Goal: Transaction & Acquisition: Purchase product/service

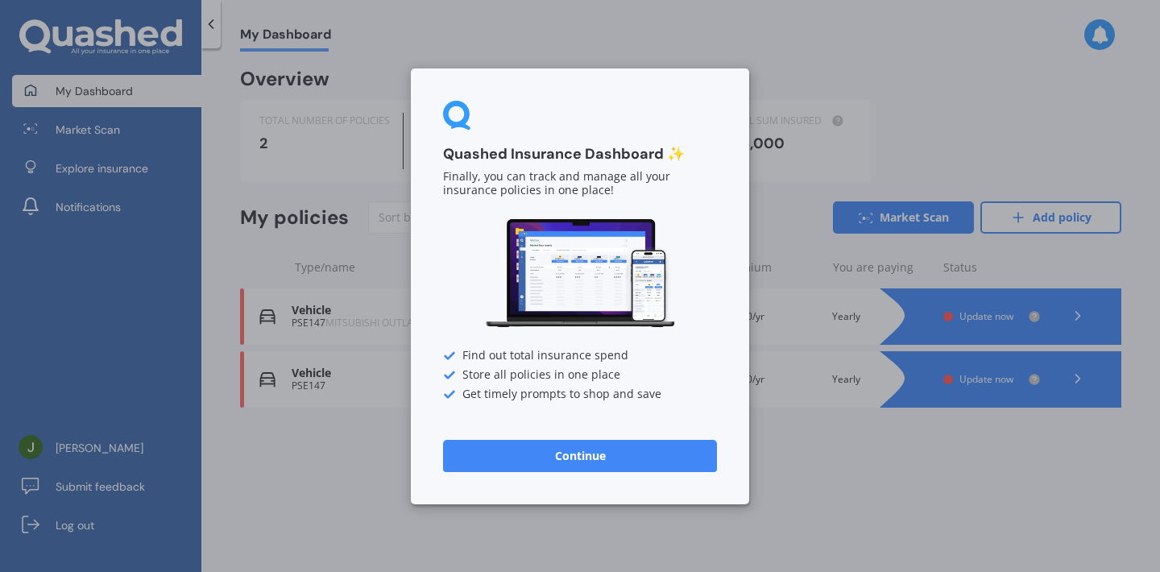
click at [593, 447] on button "Continue" at bounding box center [580, 455] width 274 height 32
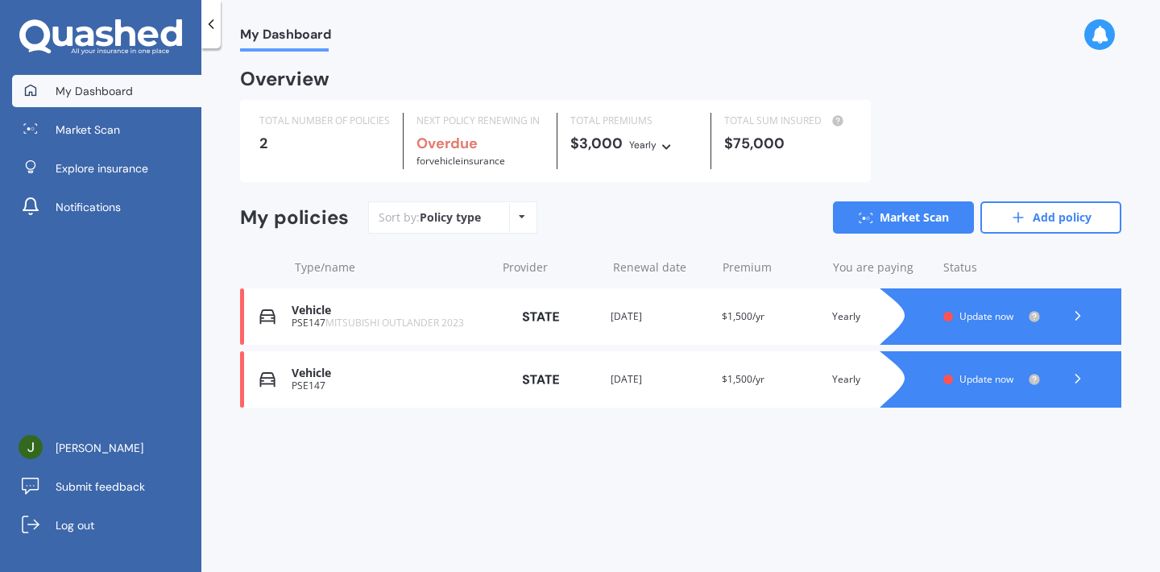
click at [112, 38] on icon at bounding box center [105, 37] width 18 height 20
click at [93, 177] on link "Explore insurance" at bounding box center [106, 168] width 189 height 32
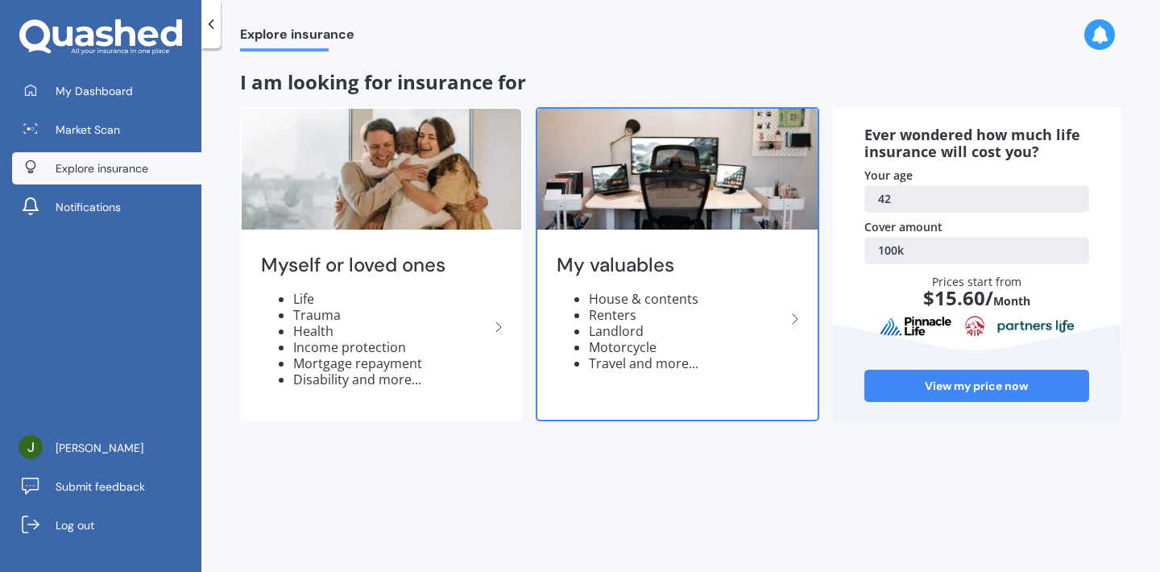
click at [740, 279] on div "My valuables House & contents Renters Landlord Motorcycle Travel and more..." at bounding box center [676, 319] width 279 height 170
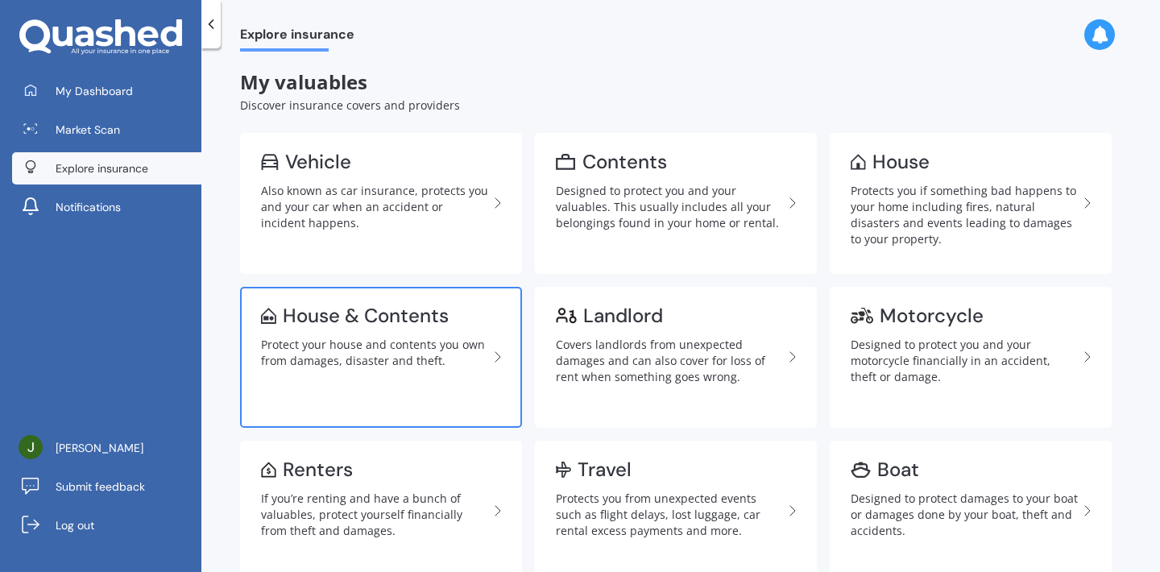
click at [342, 366] on link "House & Contents Protect your house and contents you own from damages, disaster…" at bounding box center [381, 357] width 282 height 141
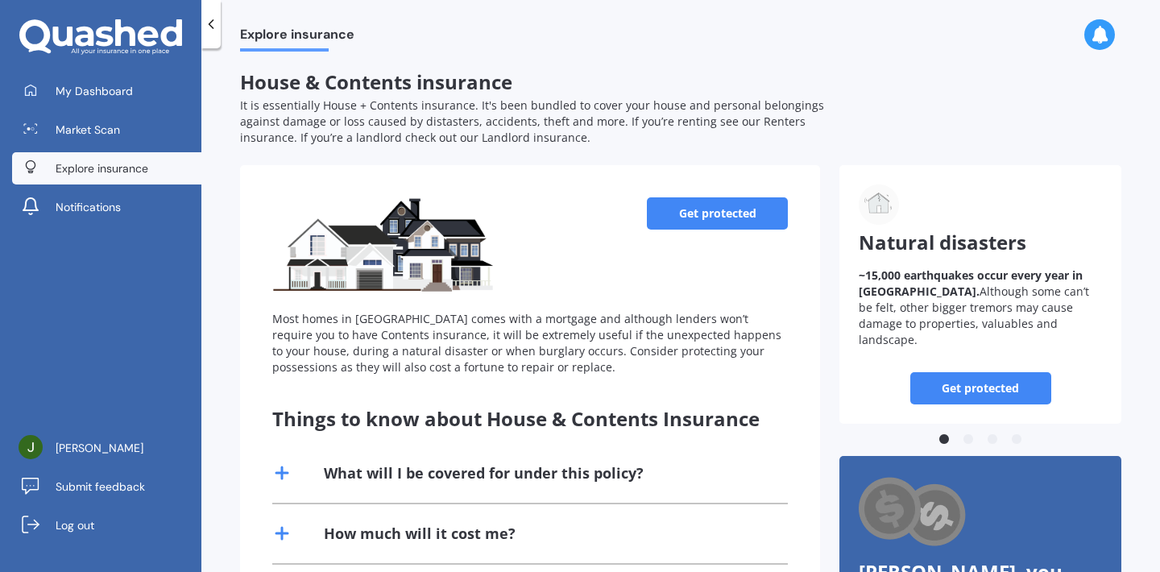
click at [687, 238] on div "Get protected Most homes in [GEOGRAPHIC_DATA] comes with a mortgage and althoug…" at bounding box center [529, 286] width 515 height 178
click at [689, 197] on link "Get protected" at bounding box center [717, 213] width 141 height 32
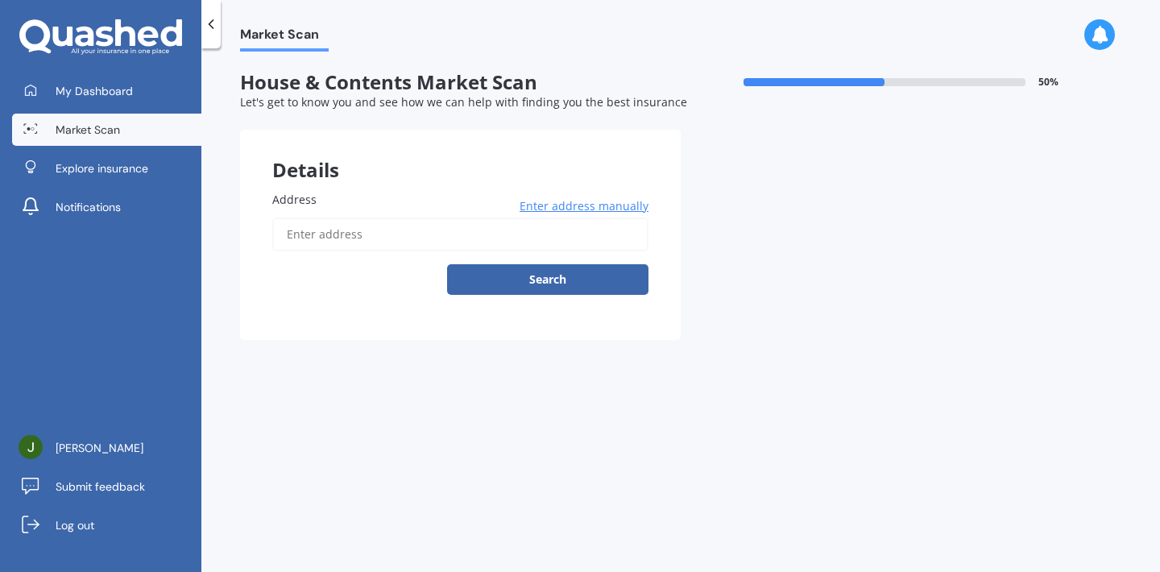
click at [562, 230] on input "Address" at bounding box center [460, 234] width 376 height 34
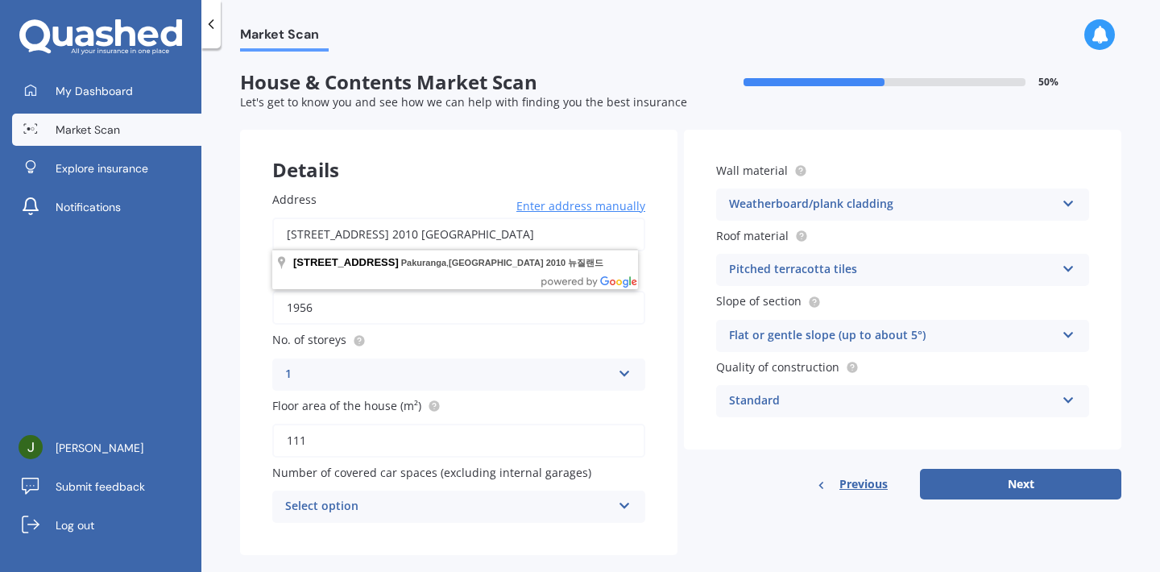
drag, startPoint x: 567, startPoint y: 233, endPoint x: 527, endPoint y: 233, distance: 39.5
click at [527, 233] on input "42 Millen Avenue, Pakuranga, Auckland 2010 뉴질랜드" at bounding box center [458, 234] width 373 height 34
click at [694, 333] on div "Wall material Weatherboard/plank cladding Artificial weatherboard/plank claddin…" at bounding box center [902, 290] width 437 height 320
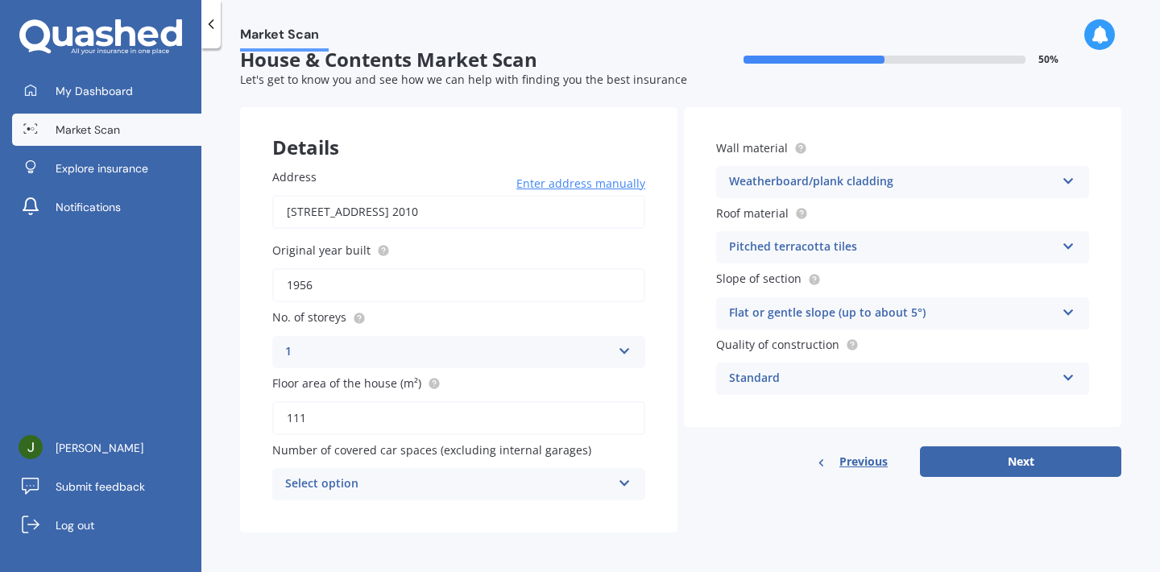
scroll to position [21, 0]
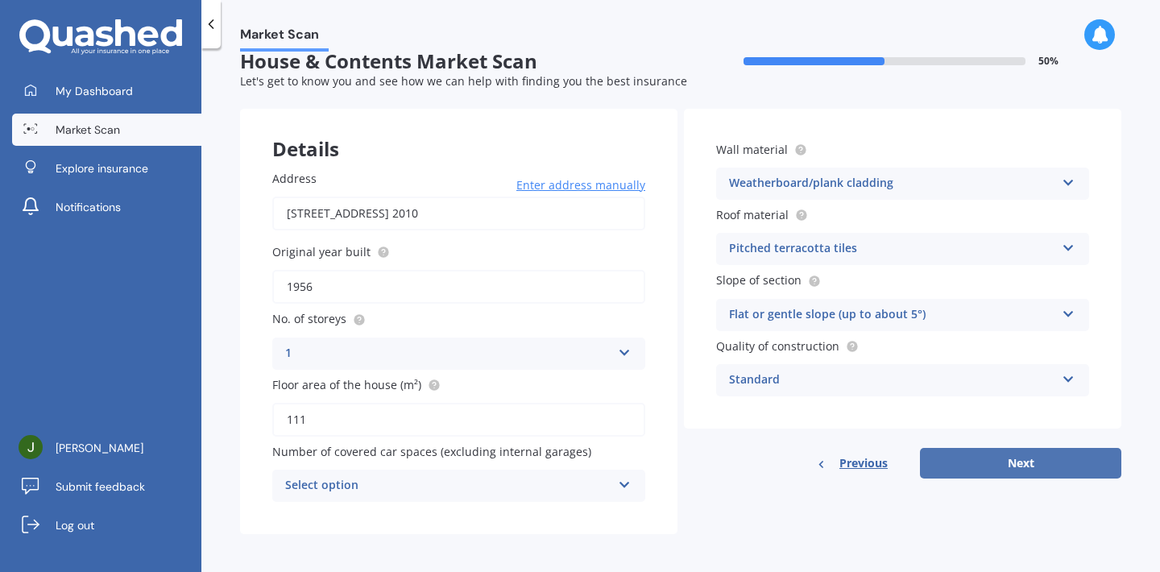
click at [1024, 453] on button "Next" at bounding box center [1020, 463] width 201 height 31
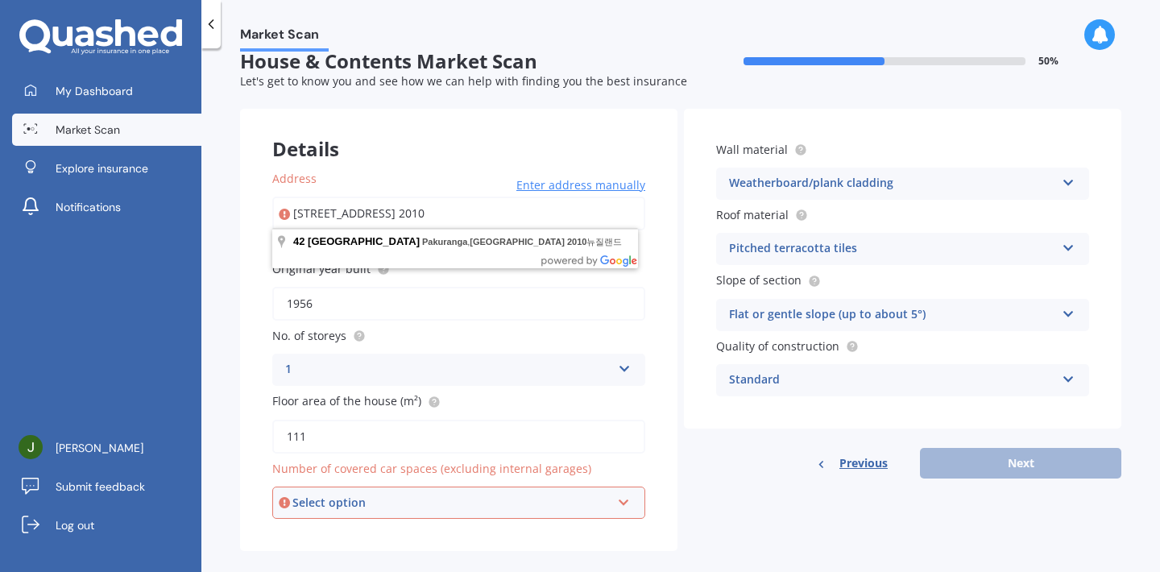
click at [397, 508] on div "Select option 0 1 2 3 4 5+" at bounding box center [458, 502] width 373 height 32
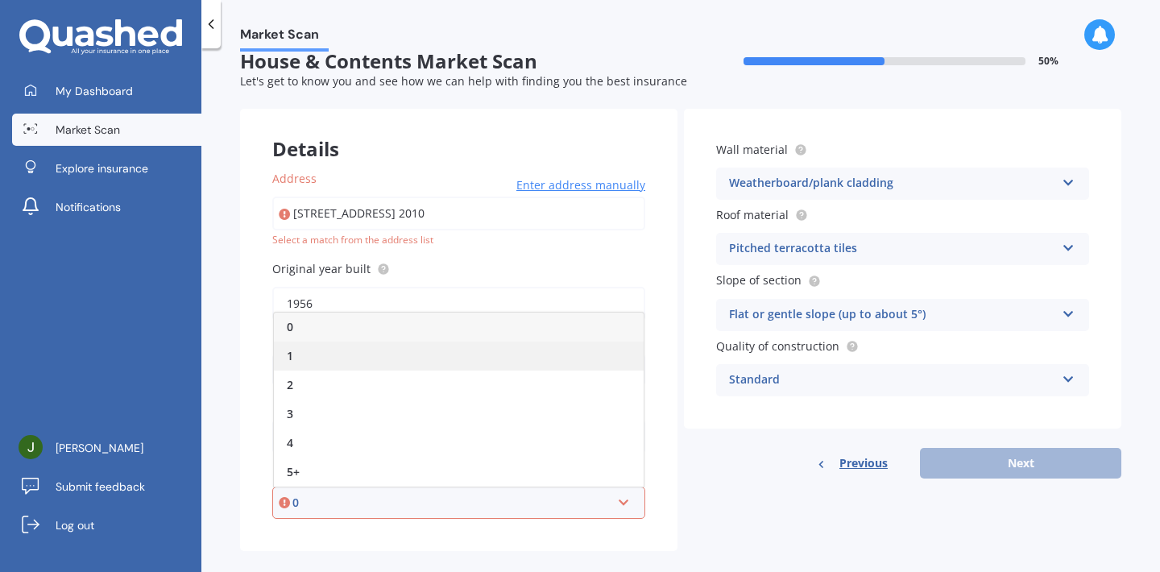
click at [354, 349] on div "1" at bounding box center [459, 355] width 370 height 29
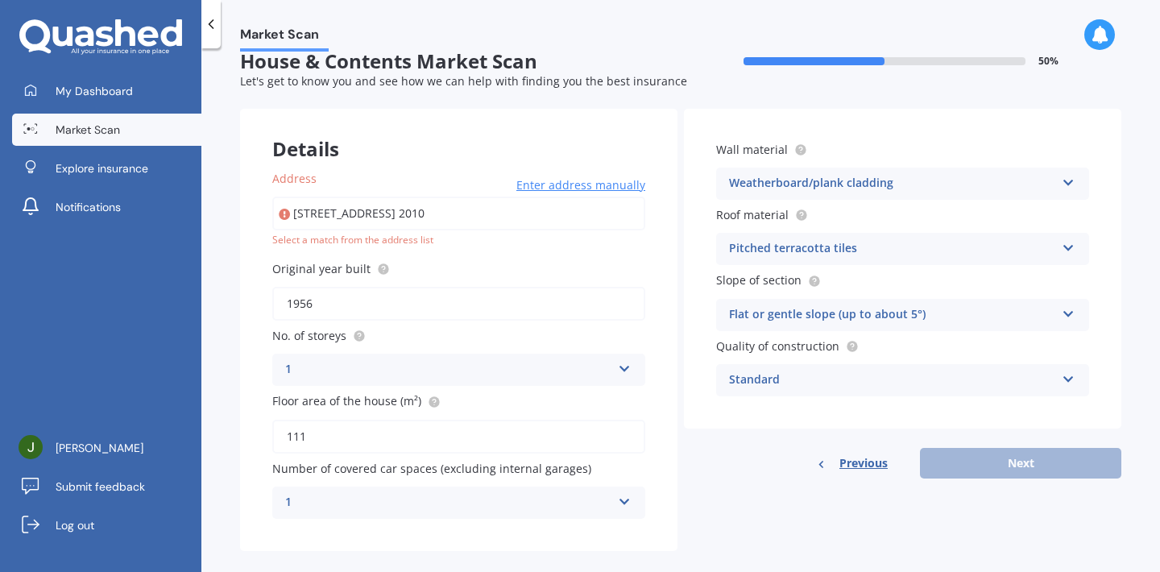
click at [978, 451] on div "Previous Next" at bounding box center [902, 463] width 437 height 31
click at [974, 465] on div "Previous Next" at bounding box center [902, 463] width 437 height 31
click at [784, 545] on div "Details Address 42 Millen Avenue, Pakuranga, Auckland 2010 Enter address manual…" at bounding box center [680, 330] width 881 height 442
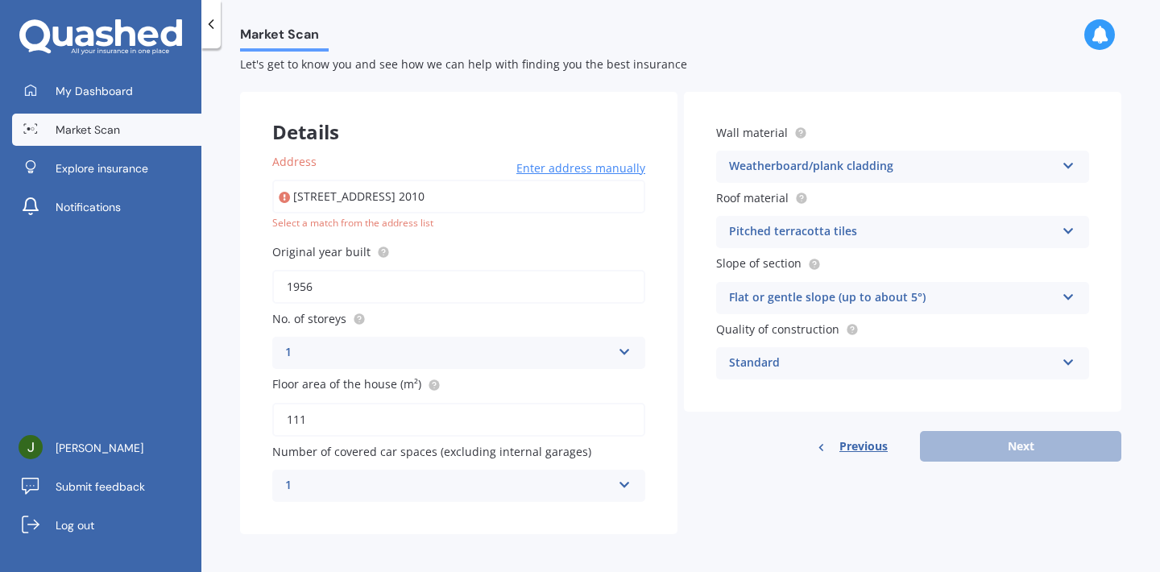
scroll to position [37, 0]
click at [526, 193] on input "42 Millen Avenue, Pakuranga, Auckland 2010" at bounding box center [458, 197] width 373 height 34
click at [664, 230] on div "Address 42 Millen Avenue, Pakuranga, Auckland 2010 Pakuranga Enter address manu…" at bounding box center [458, 328] width 437 height 413
click at [599, 201] on input "42 Millen Avenue, Pakuranga, Auckland 2010 Pakuranga" at bounding box center [458, 197] width 373 height 34
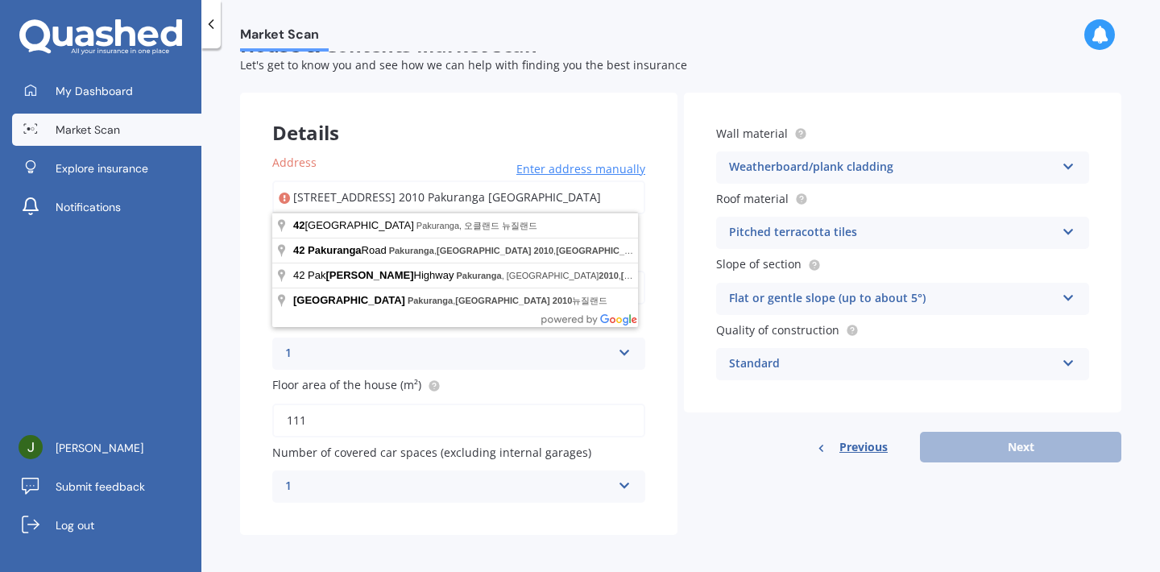
type input "42 Millen Avenue, Pakuranga, Auckland 2010 Pakuranga Newzeland"
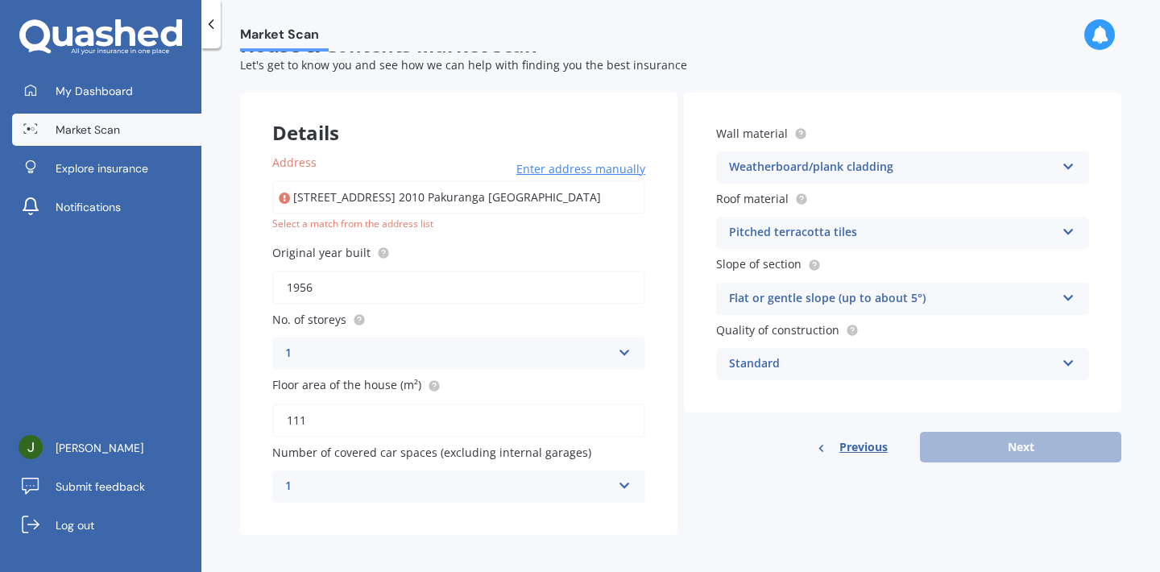
click at [684, 217] on div "Wall material Weatherboard/plank cladding Artificial weatherboard/plank claddin…" at bounding box center [902, 253] width 437 height 320
click at [622, 193] on input "42 Millen Avenue, Pakuranga, Auckland 2010 Pakuranga Newzeland" at bounding box center [458, 197] width 373 height 34
click at [614, 161] on span "Enter address manually" at bounding box center [580, 169] width 129 height 16
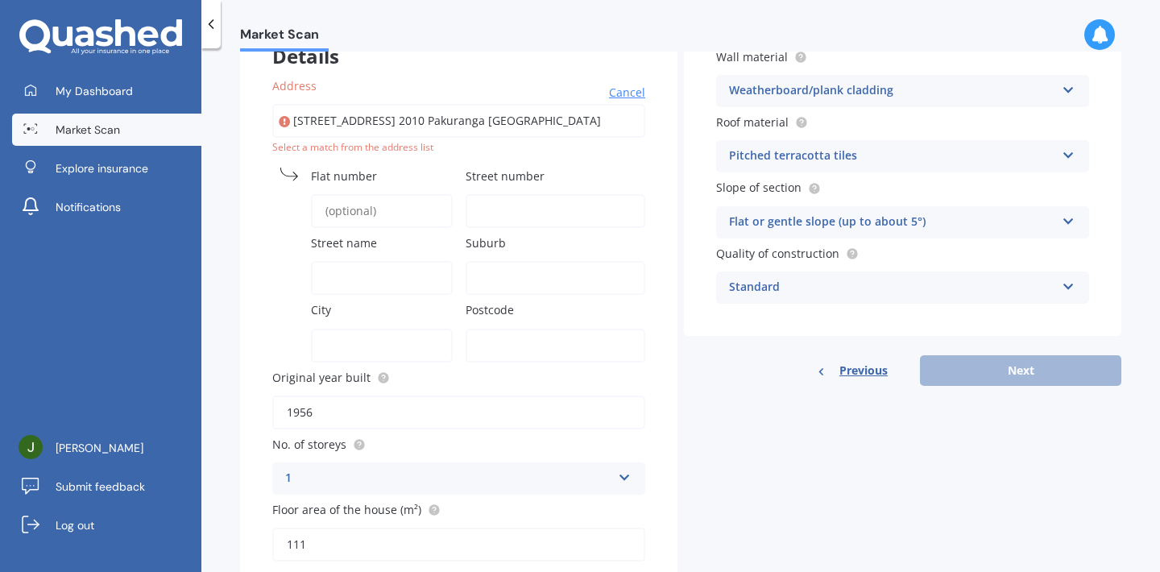
scroll to position [114, 0]
click at [395, 213] on input "Flat number" at bounding box center [382, 210] width 142 height 34
type input "o"
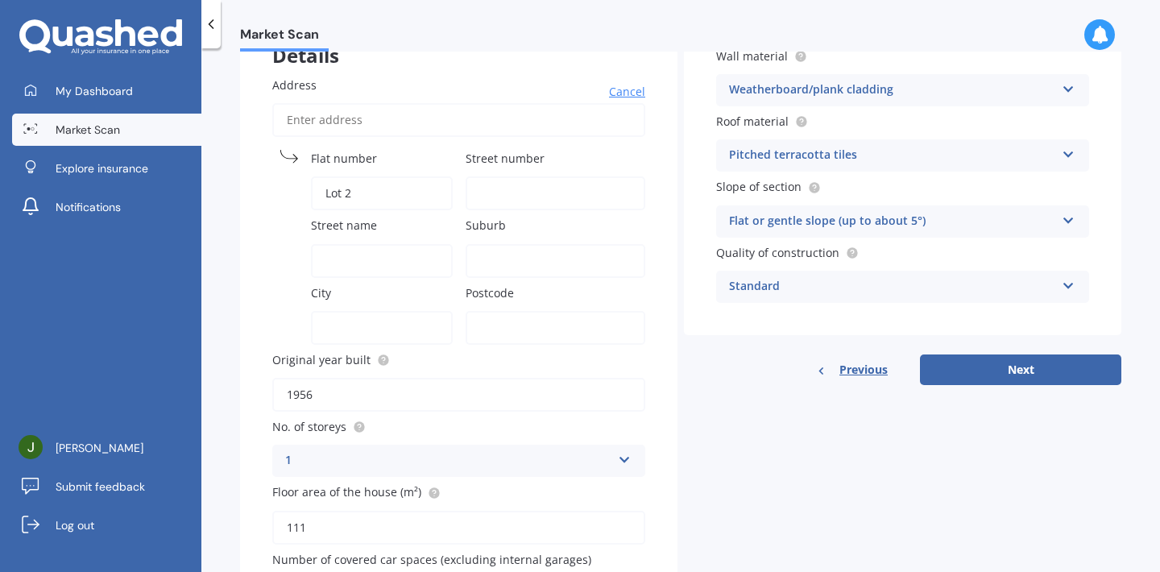
type input "Lot 2"
type input "42 Millen Avenue"
click at [521, 268] on input "Suburb" at bounding box center [555, 261] width 180 height 34
type input "Pakuranga"
type input "Auckland"
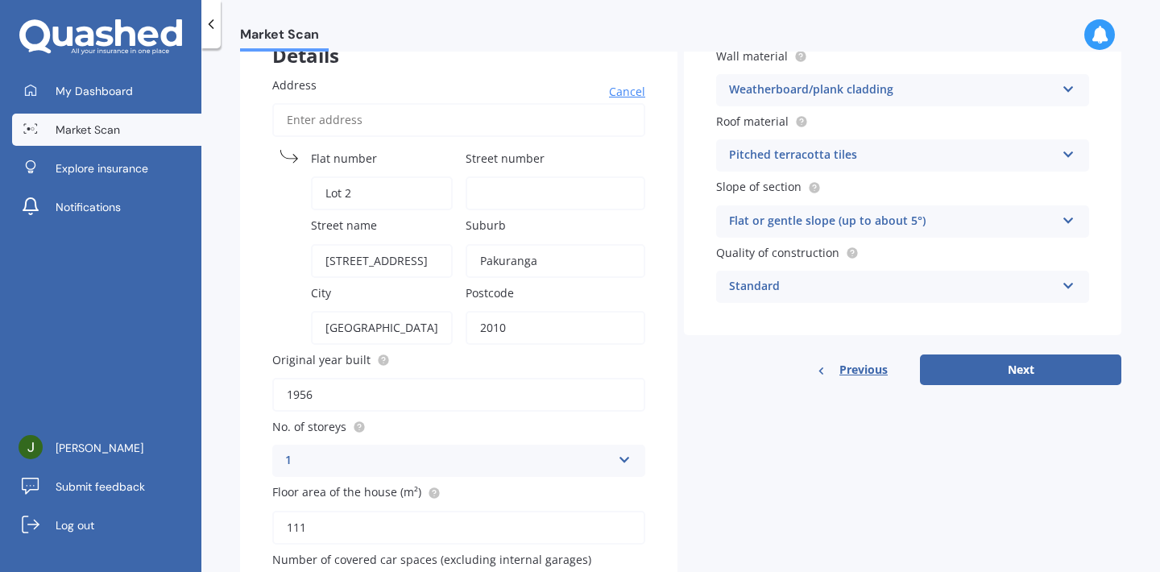
type input "2010"
click at [795, 445] on div "Details Address Cancel Search Flat number Lot 2 Street number Street name 42 Mi…" at bounding box center [680, 328] width 881 height 627
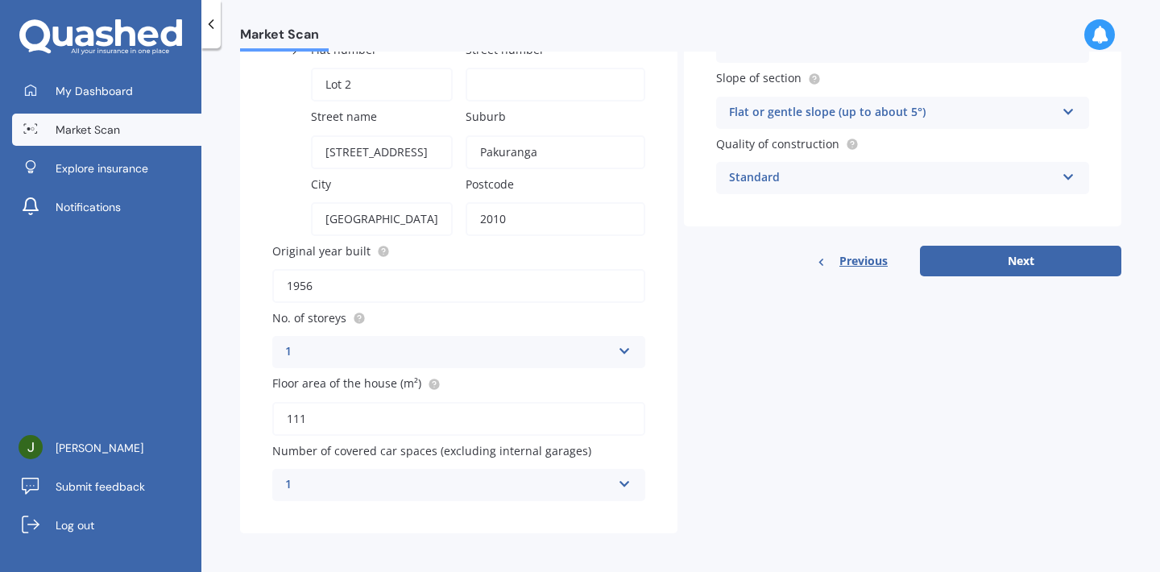
scroll to position [221, 0]
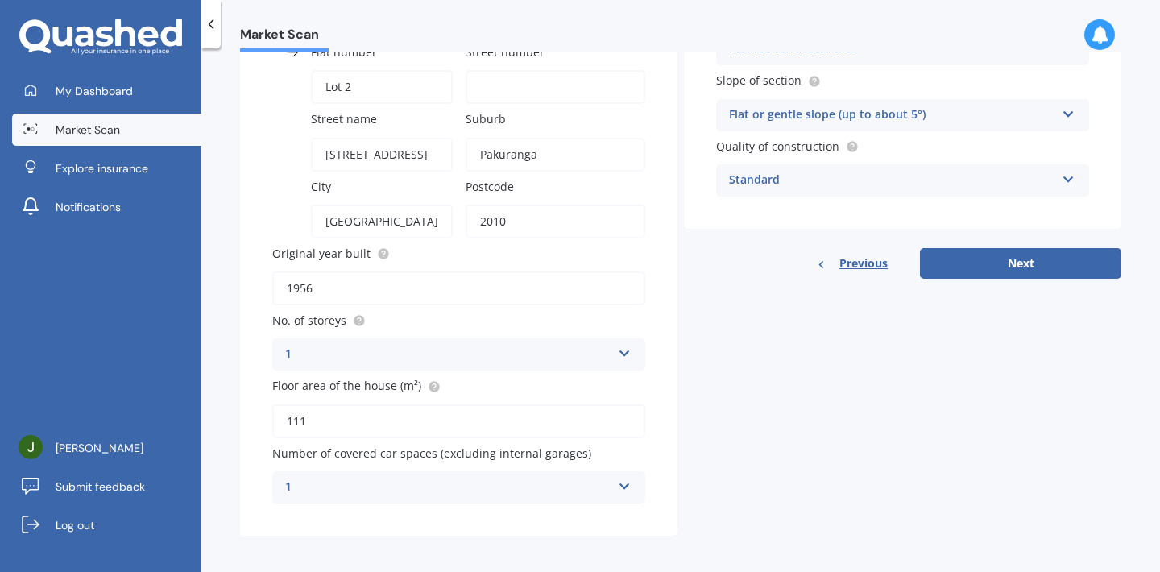
click at [1061, 176] on icon at bounding box center [1068, 176] width 14 height 11
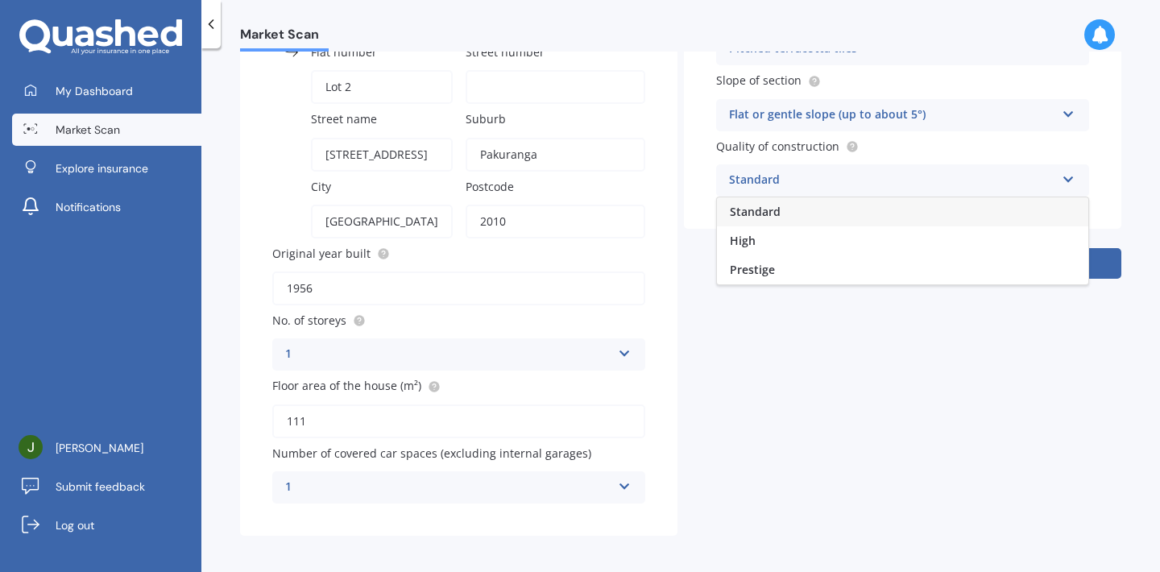
click at [1061, 176] on icon at bounding box center [1068, 176] width 14 height 11
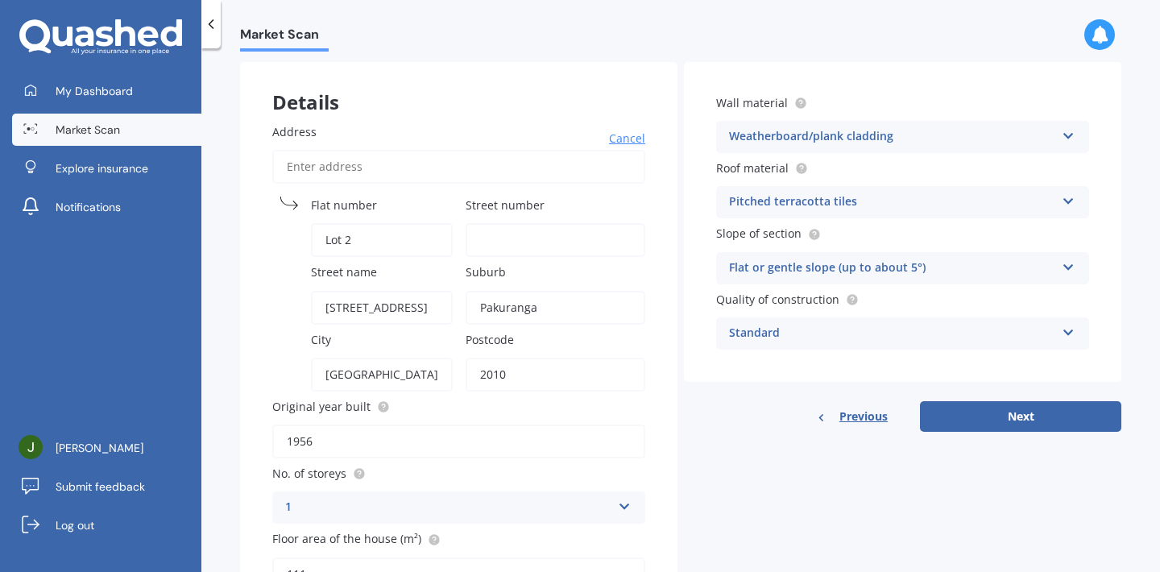
scroll to position [64, 0]
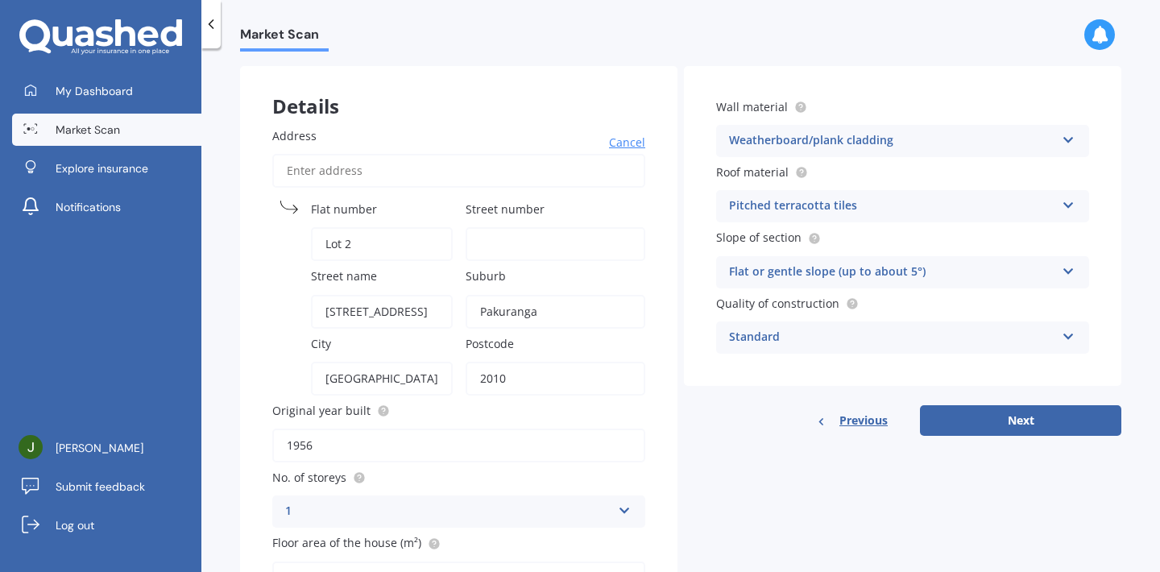
click at [1061, 131] on icon at bounding box center [1068, 136] width 14 height 11
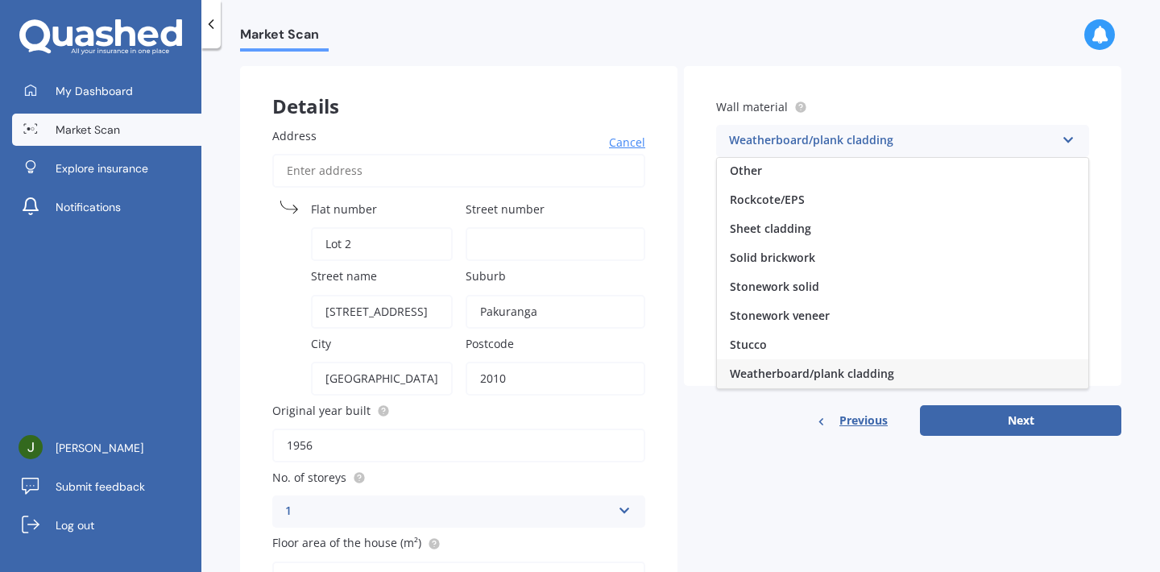
click at [1021, 98] on label "Wall material" at bounding box center [899, 106] width 366 height 17
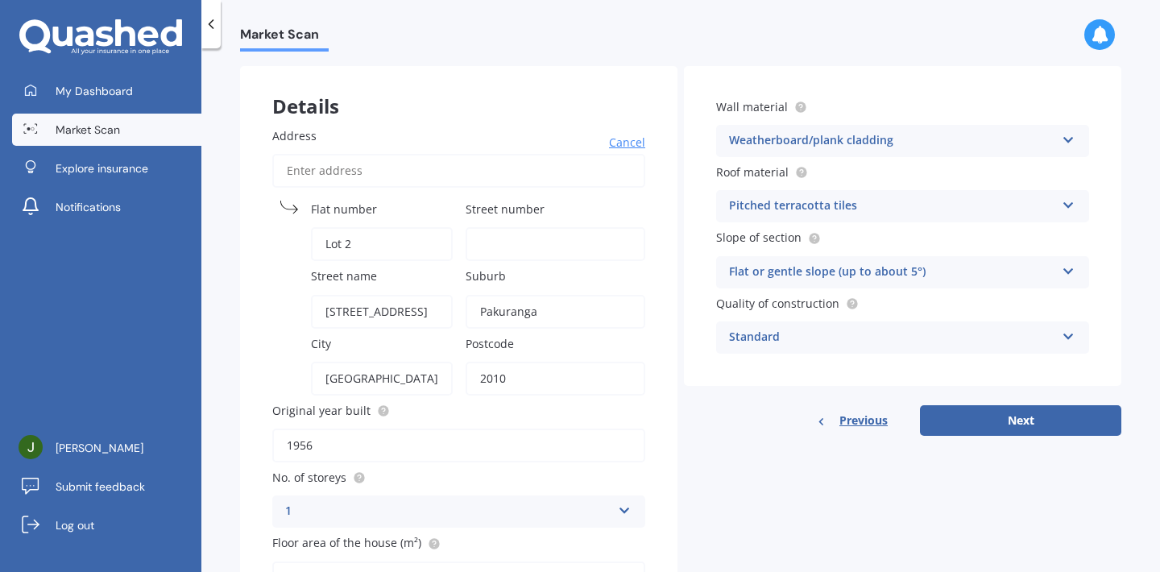
scroll to position [77, 0]
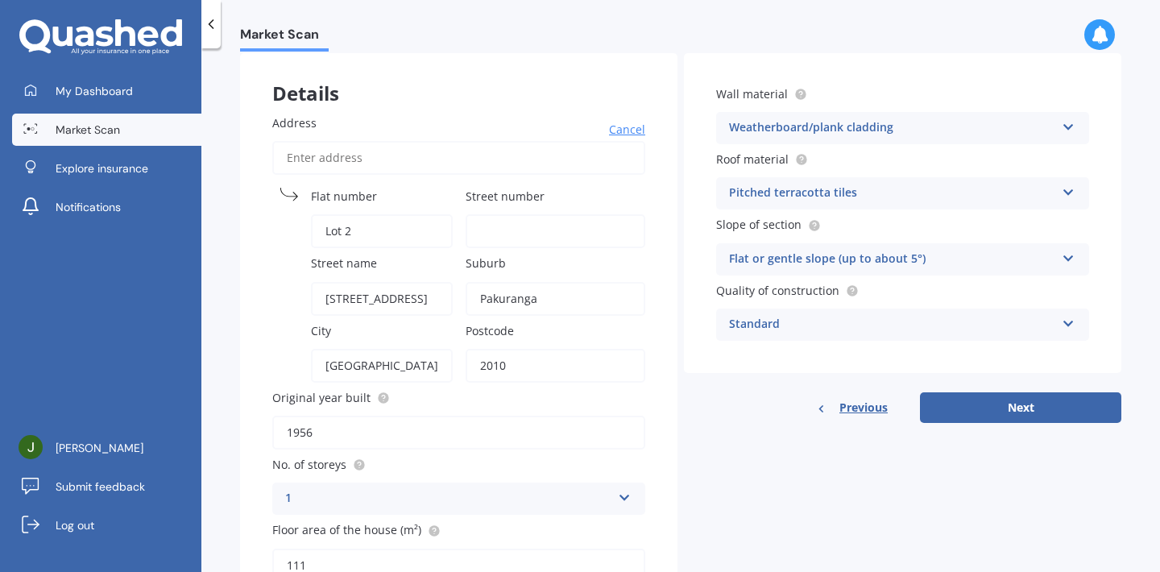
click at [1053, 126] on div "Weatherboard/plank cladding Artificial weatherboard/plank cladding Blockwork Br…" at bounding box center [902, 128] width 373 height 32
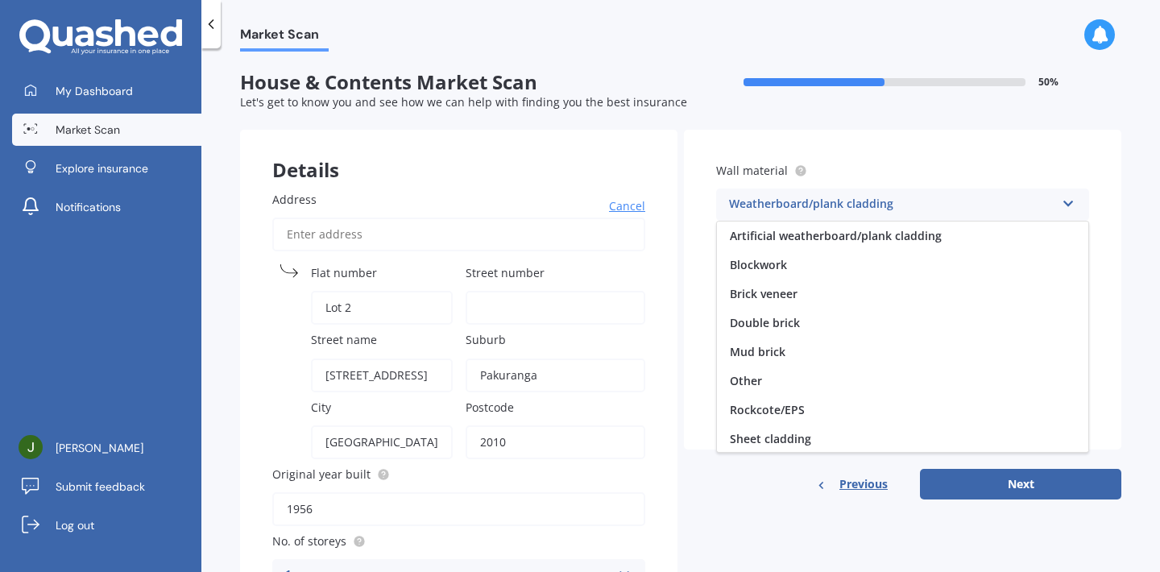
scroll to position [0, 0]
click at [709, 130] on div "Wall material Weatherboard/plank cladding Artificial weatherboard/plank claddin…" at bounding box center [902, 290] width 437 height 320
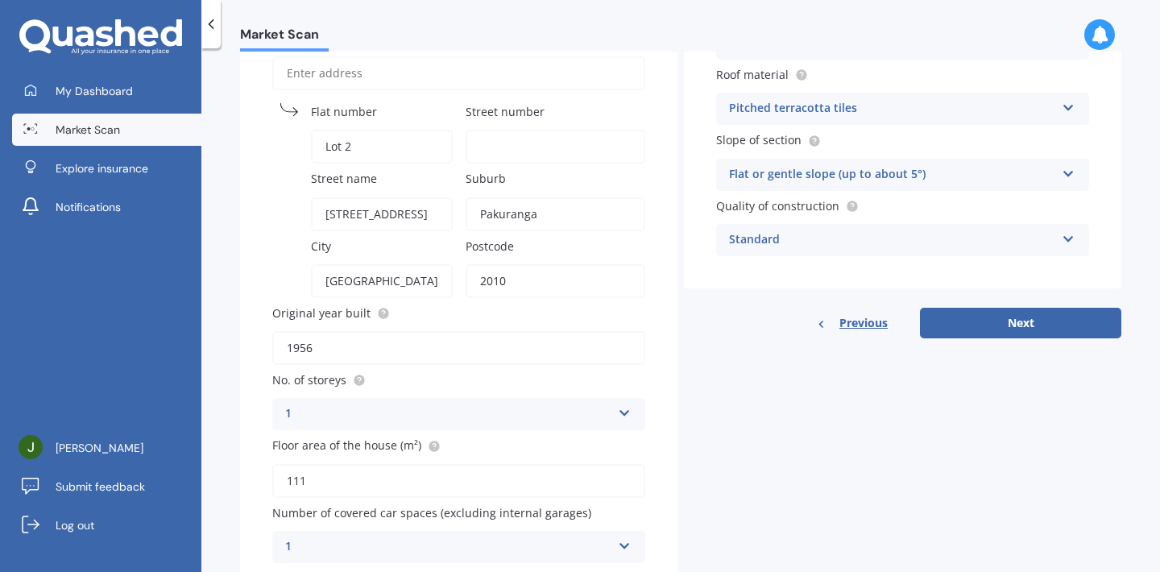
scroll to position [216, 0]
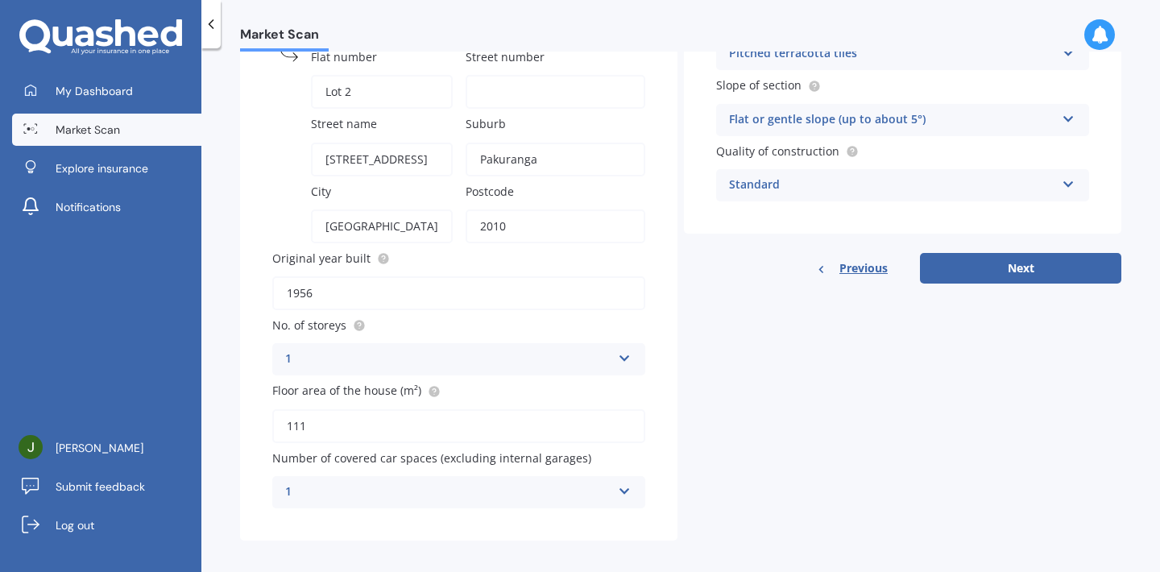
drag, startPoint x: 325, startPoint y: 418, endPoint x: 256, endPoint y: 418, distance: 69.3
click at [256, 418] on div "Address Cancel Search Flat number Lot 2 Street number Street name 42 Millen Ave…" at bounding box center [458, 242] width 437 height 598
type input "83"
click at [654, 426] on div "Address Cancel Search Flat number Lot 2 Street number Street name 42 Millen Ave…" at bounding box center [458, 242] width 437 height 598
click at [647, 451] on div "Address Cancel Search Flat number Lot 2 Street number Street name 42 Millen Ave…" at bounding box center [458, 242] width 437 height 598
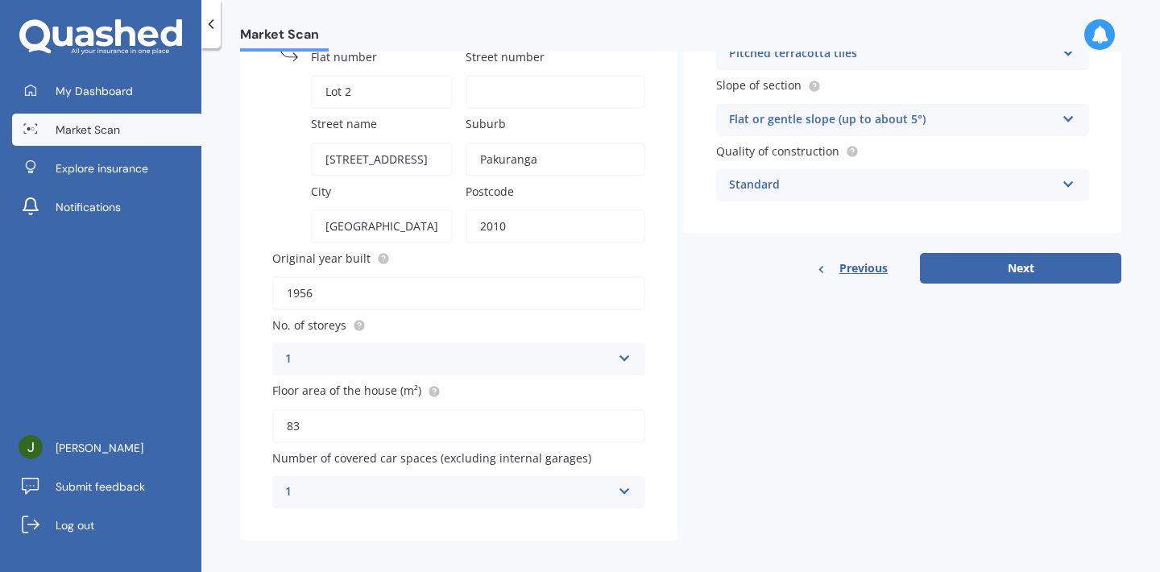
click at [398, 493] on div "1" at bounding box center [448, 491] width 326 height 19
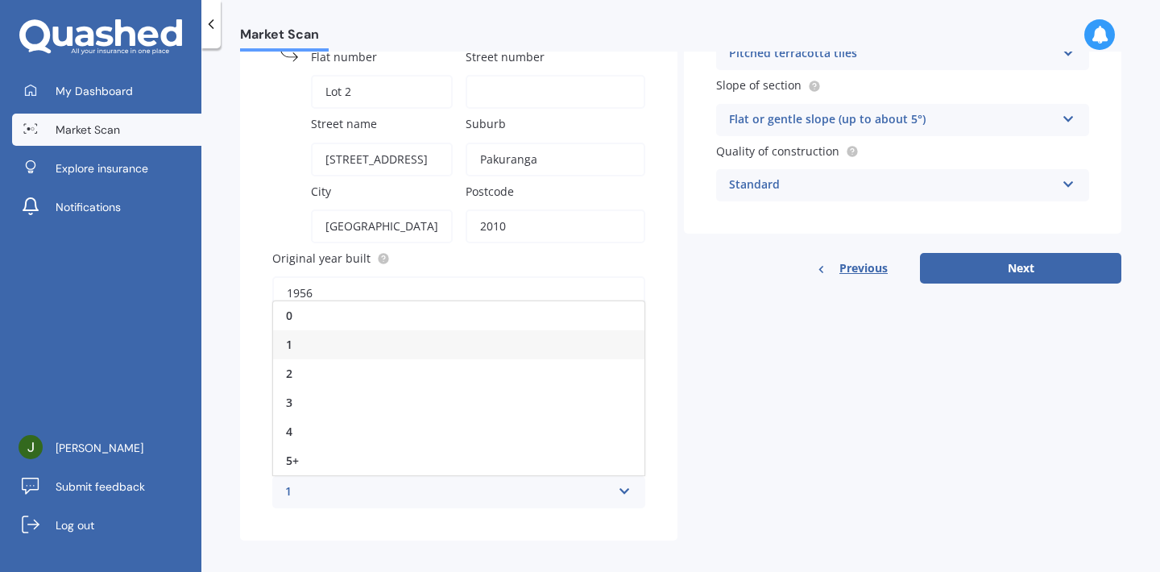
click at [398, 493] on div "1" at bounding box center [448, 491] width 326 height 19
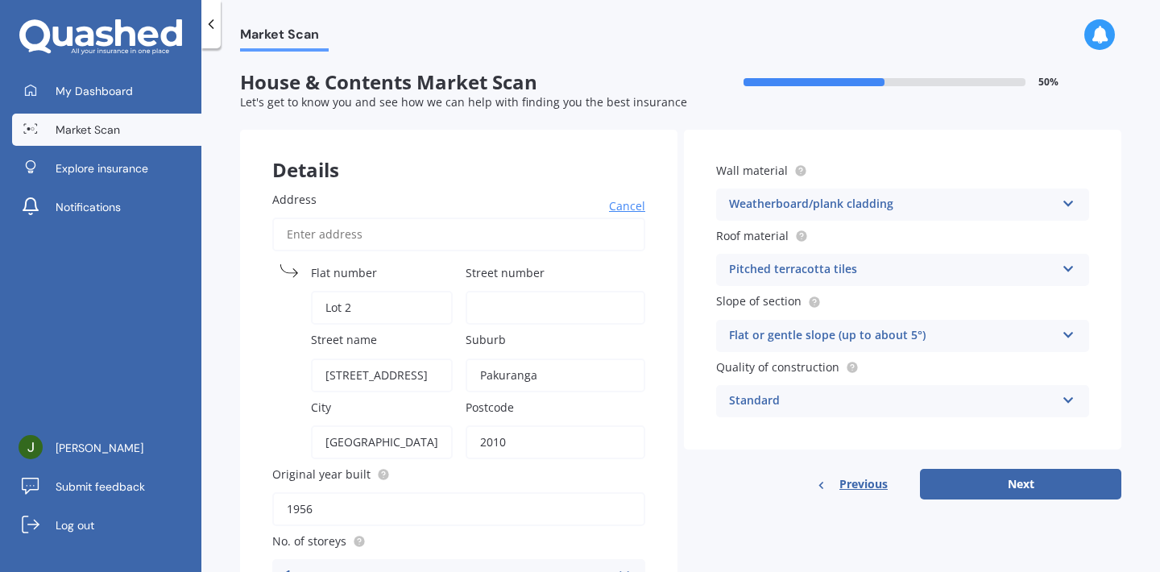
scroll to position [0, 0]
click at [1057, 192] on div "Weatherboard/plank cladding Artificial weatherboard/plank cladding Blockwork Br…" at bounding box center [902, 204] width 373 height 32
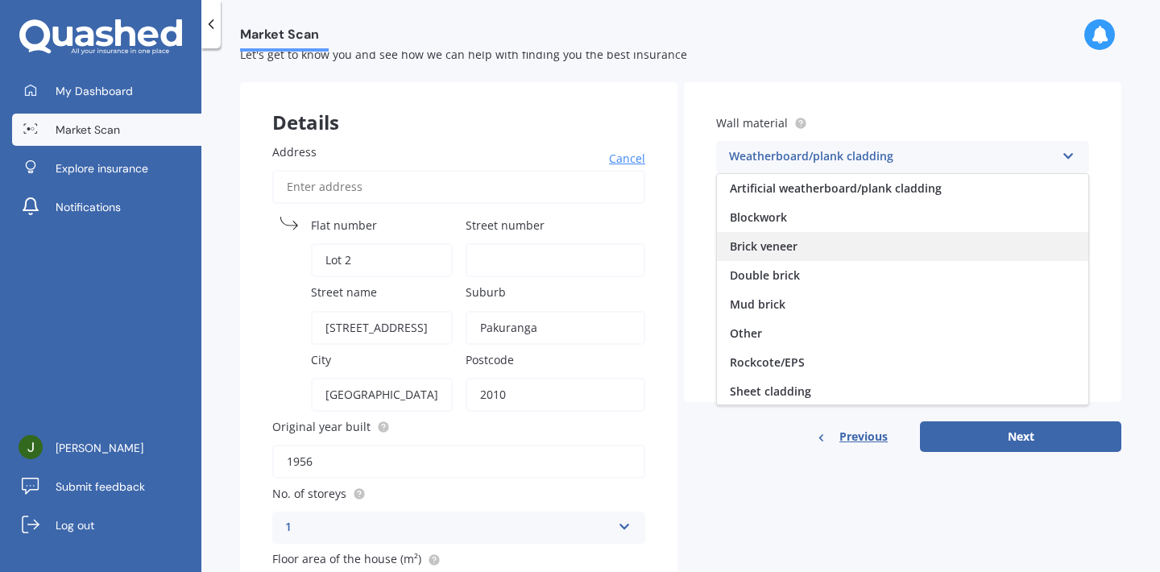
click at [800, 247] on div "Brick veneer" at bounding box center [902, 246] width 371 height 29
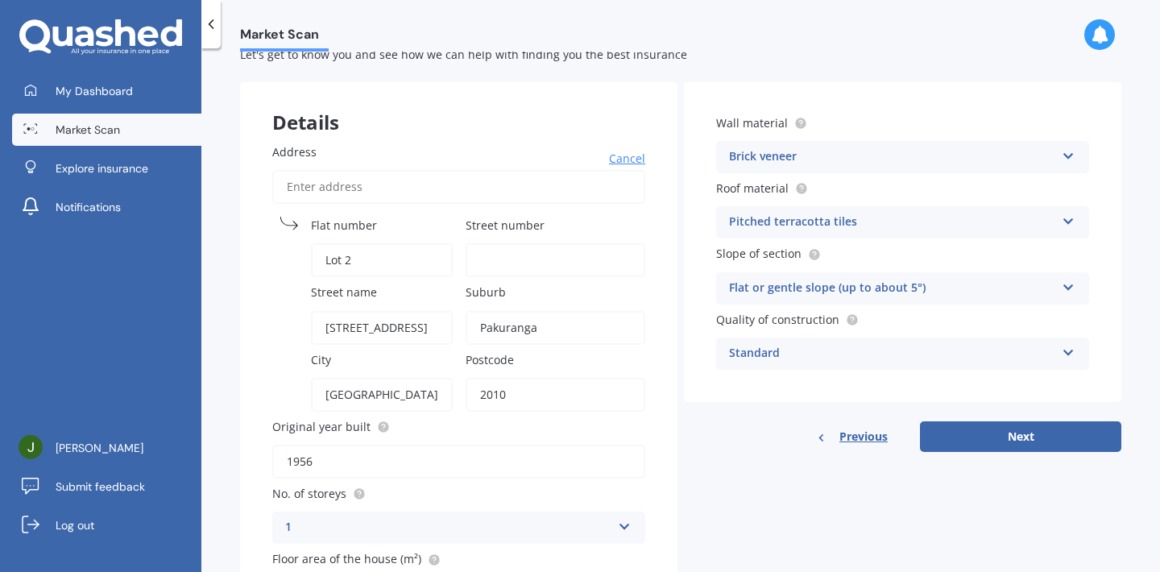
click at [1064, 159] on icon at bounding box center [1068, 152] width 14 height 11
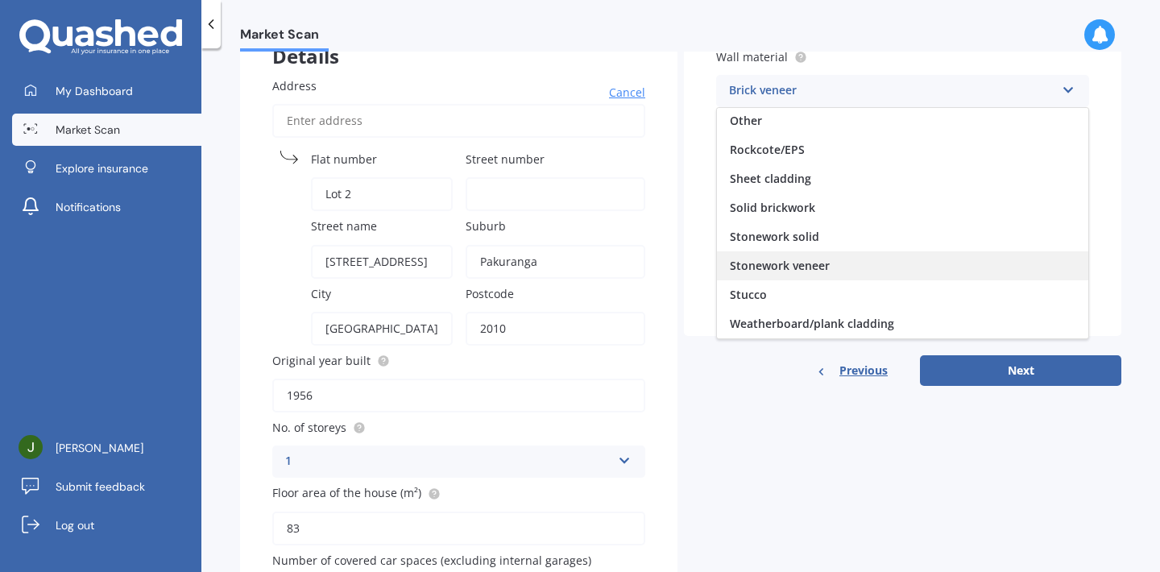
scroll to position [147, 0]
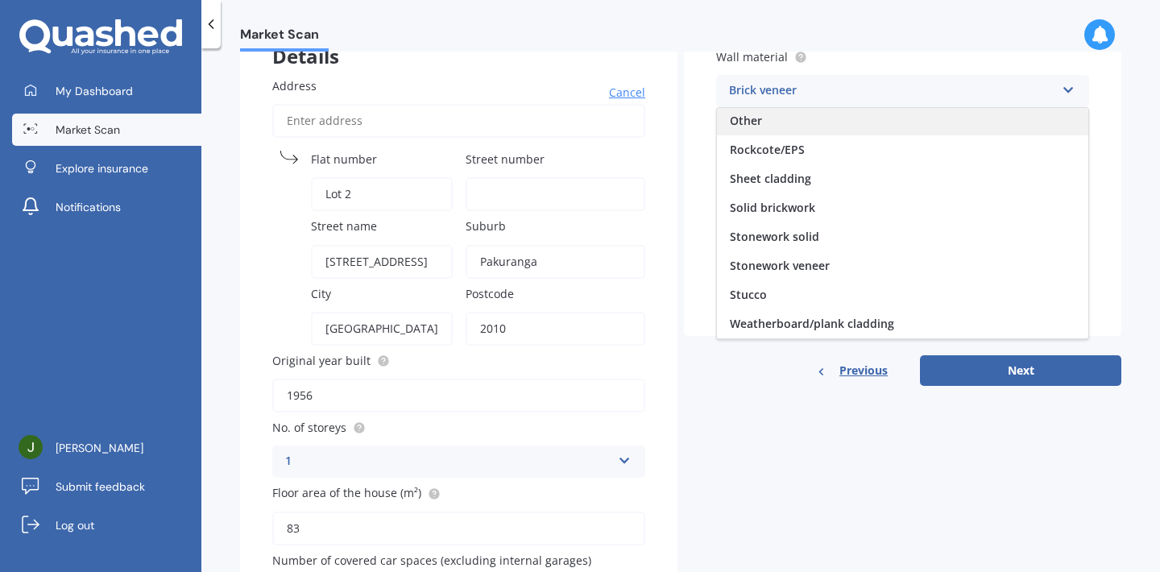
click at [866, 122] on div "Other" at bounding box center [902, 120] width 371 height 29
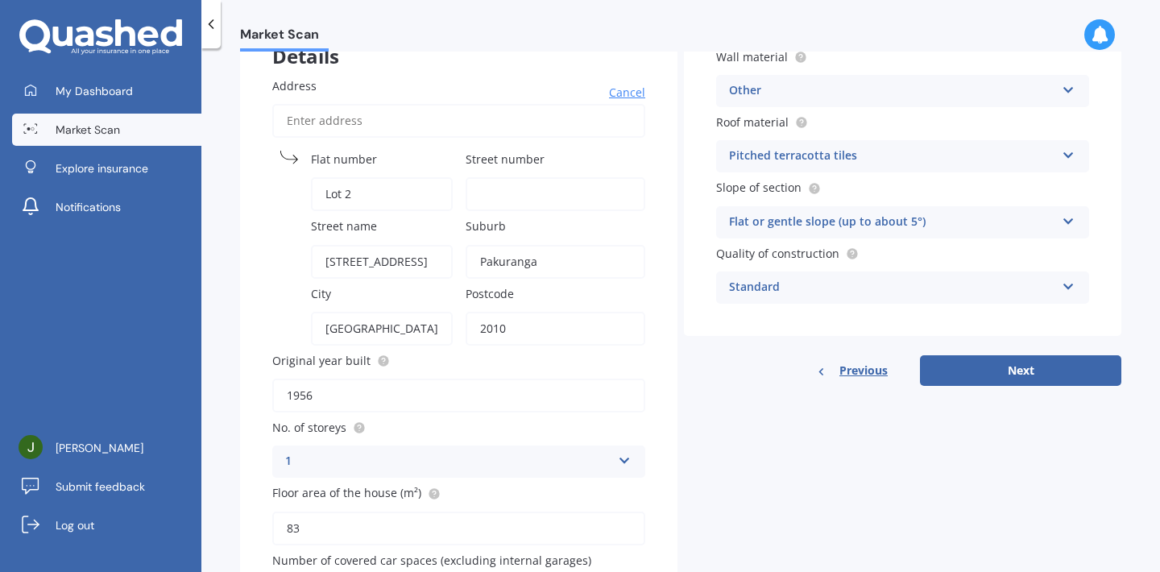
click at [1061, 94] on div "Other Artificial weatherboard/plank cladding Blockwork Brick veneer Double bric…" at bounding box center [902, 91] width 373 height 32
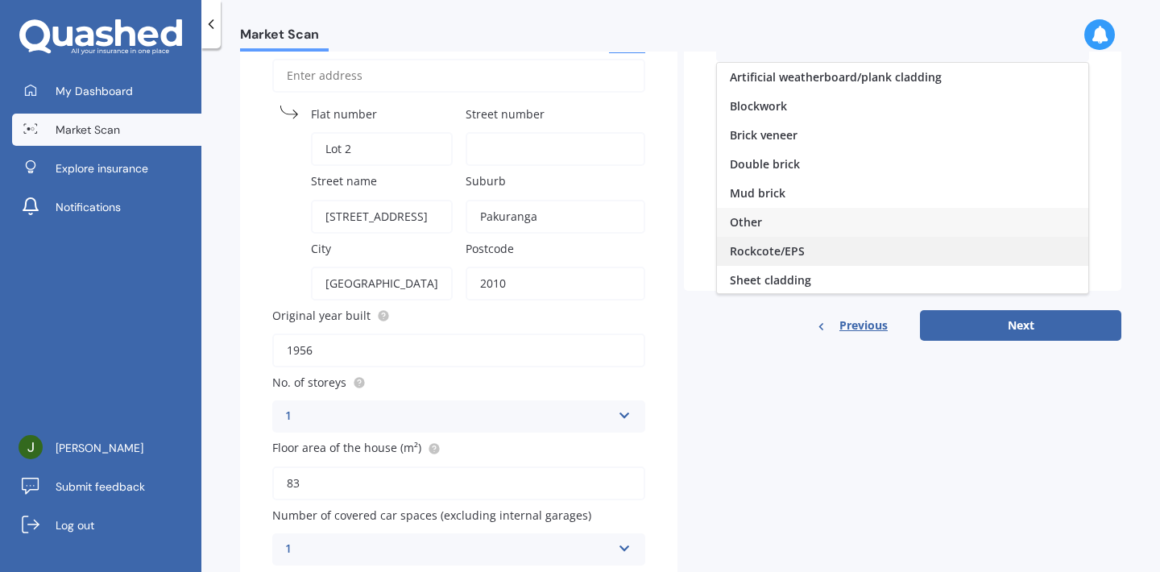
scroll to position [0, 0]
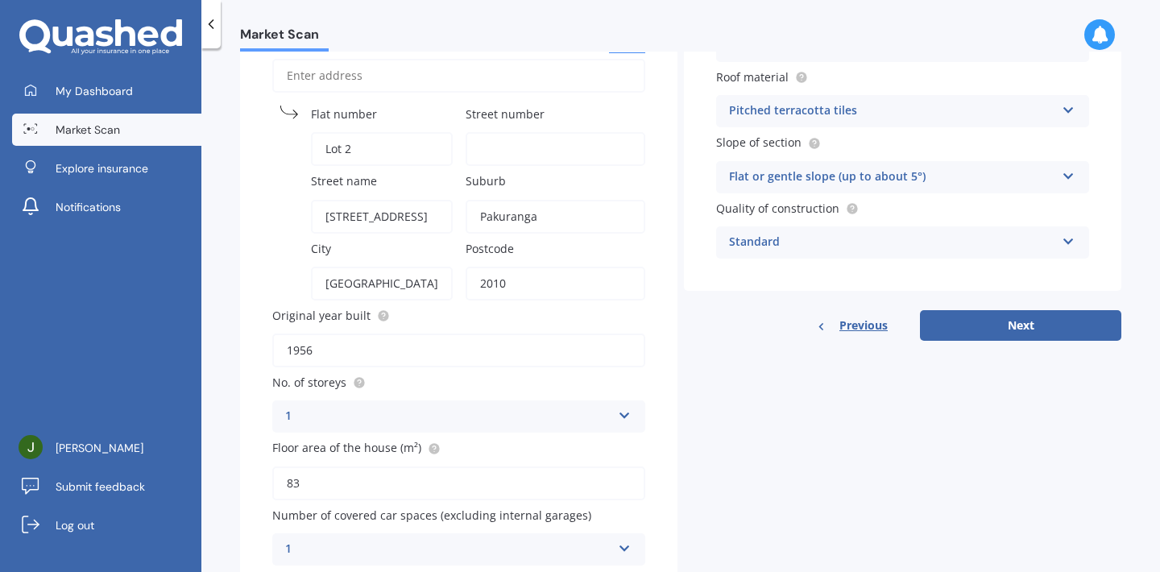
click at [835, 403] on div "Details Address Cancel Search Flat number Lot 2 Street number Street name 42 Mi…" at bounding box center [680, 284] width 881 height 627
click at [921, 103] on div "Pitched terracotta tiles" at bounding box center [892, 110] width 326 height 19
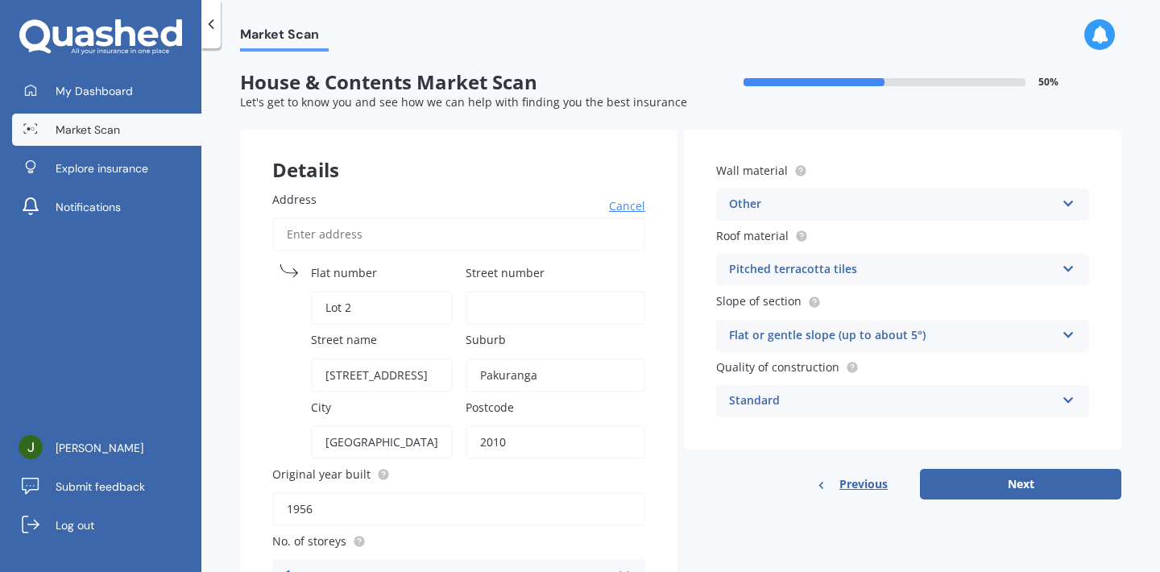
click at [825, 195] on div "Other" at bounding box center [892, 204] width 326 height 19
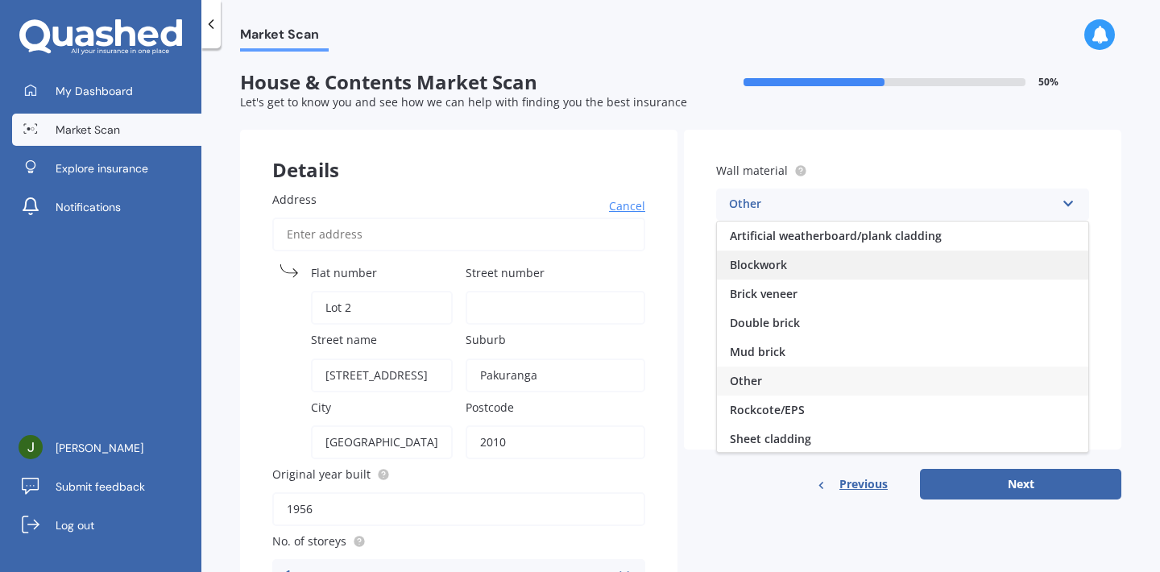
click at [826, 275] on div "Blockwork" at bounding box center [902, 264] width 371 height 29
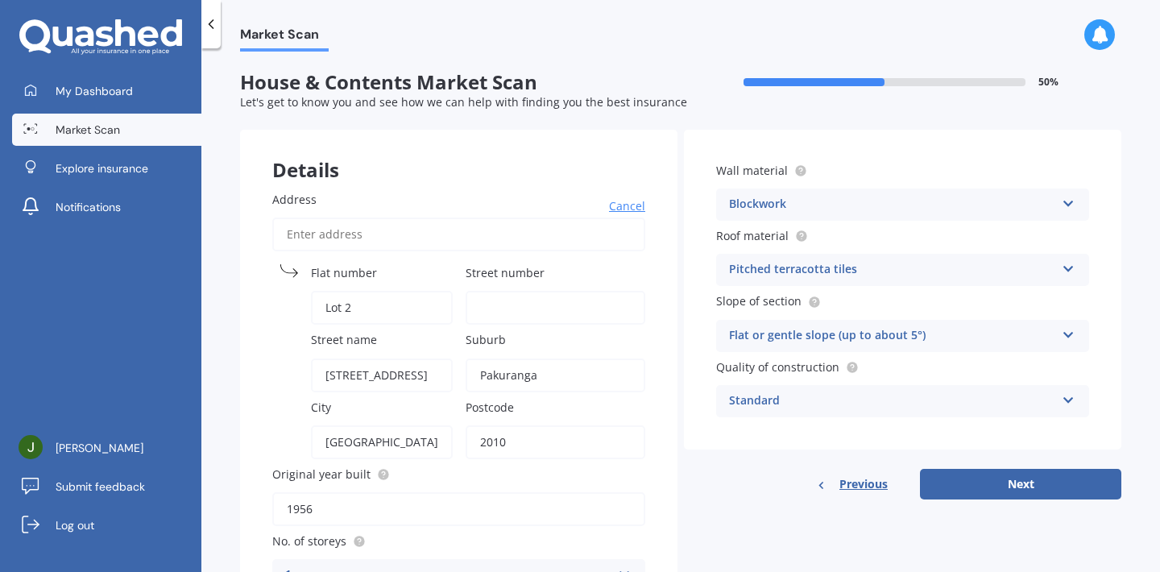
click at [908, 265] on div "Pitched terracotta tiles" at bounding box center [892, 269] width 326 height 19
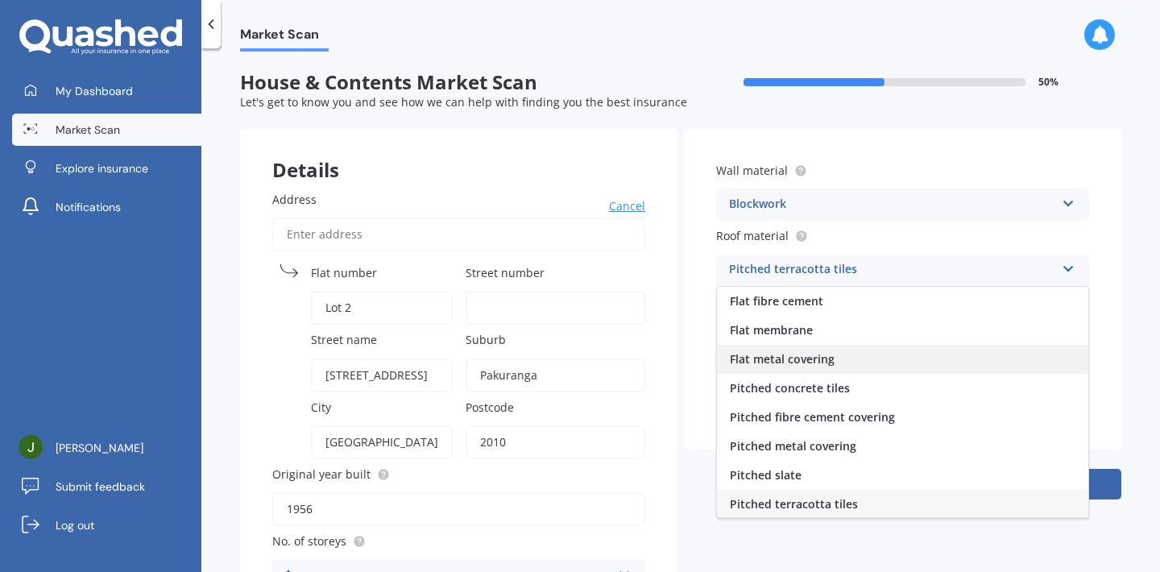
click at [810, 364] on span "Flat metal covering" at bounding box center [782, 358] width 105 height 15
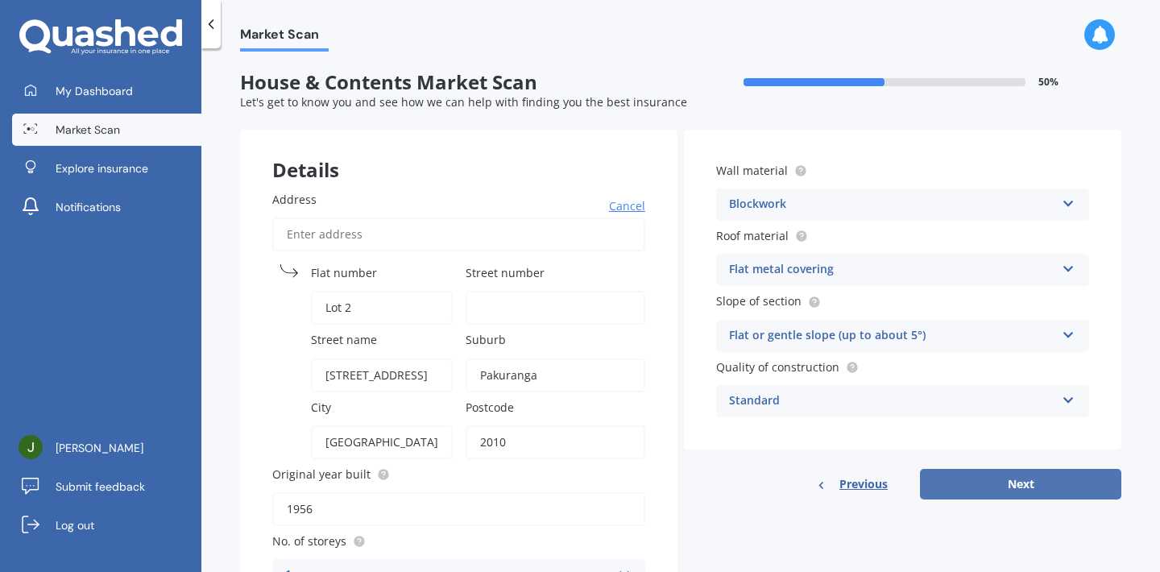
click at [1019, 494] on button "Next" at bounding box center [1020, 484] width 201 height 31
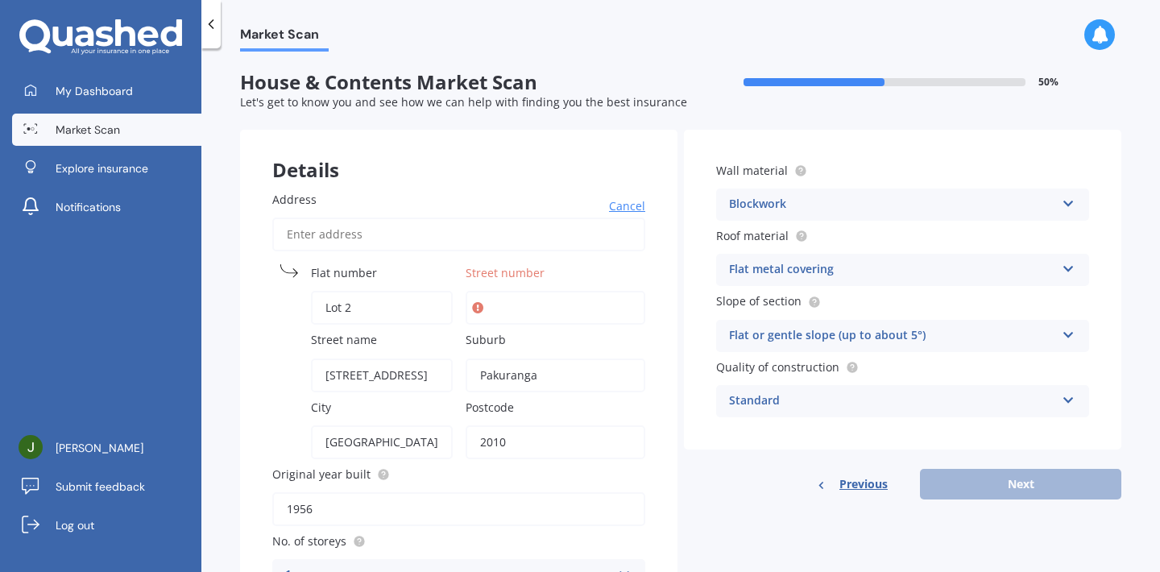
click at [672, 259] on div "Address Cancel Search Flat number Lot 2 Street number Street name 42 Millen Ave…" at bounding box center [458, 458] width 437 height 598
drag, startPoint x: 340, startPoint y: 375, endPoint x: 307, endPoint y: 375, distance: 33.0
click at [307, 375] on div "Street name 42 Millen Avenue" at bounding box center [362, 361] width 180 height 60
type input "Millen Avenue"
click at [527, 306] on input "Street number" at bounding box center [555, 308] width 180 height 34
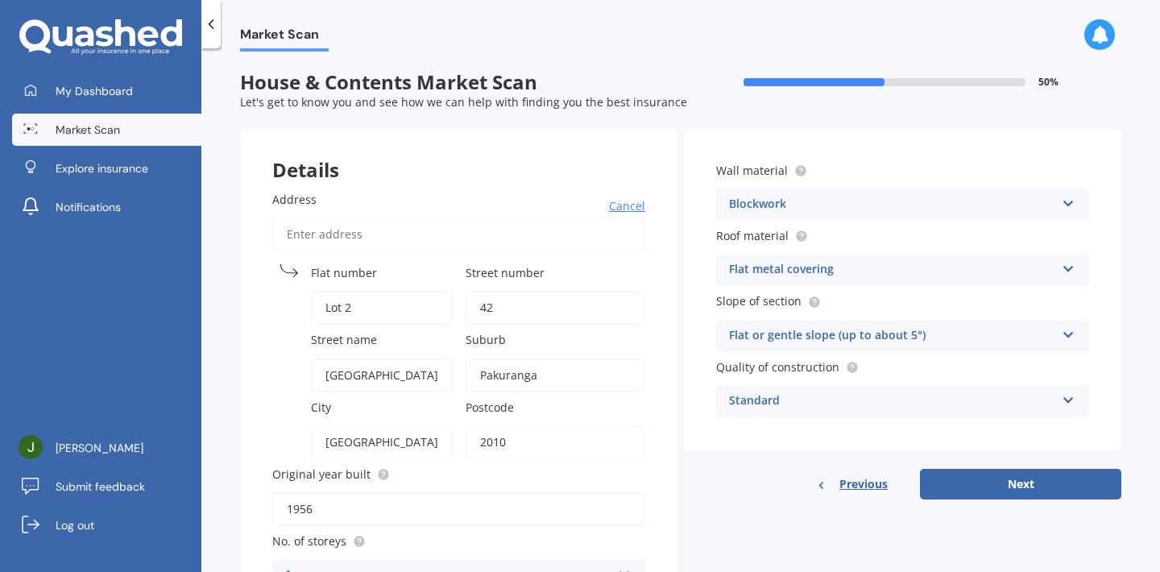
type input "42"
click at [730, 500] on div "Details Address Cancel Search Flat number Lot 2 Street number 42 Street name Mi…" at bounding box center [680, 443] width 881 height 627
click at [956, 479] on button "Next" at bounding box center [1020, 484] width 201 height 31
select select "30"
select select "11"
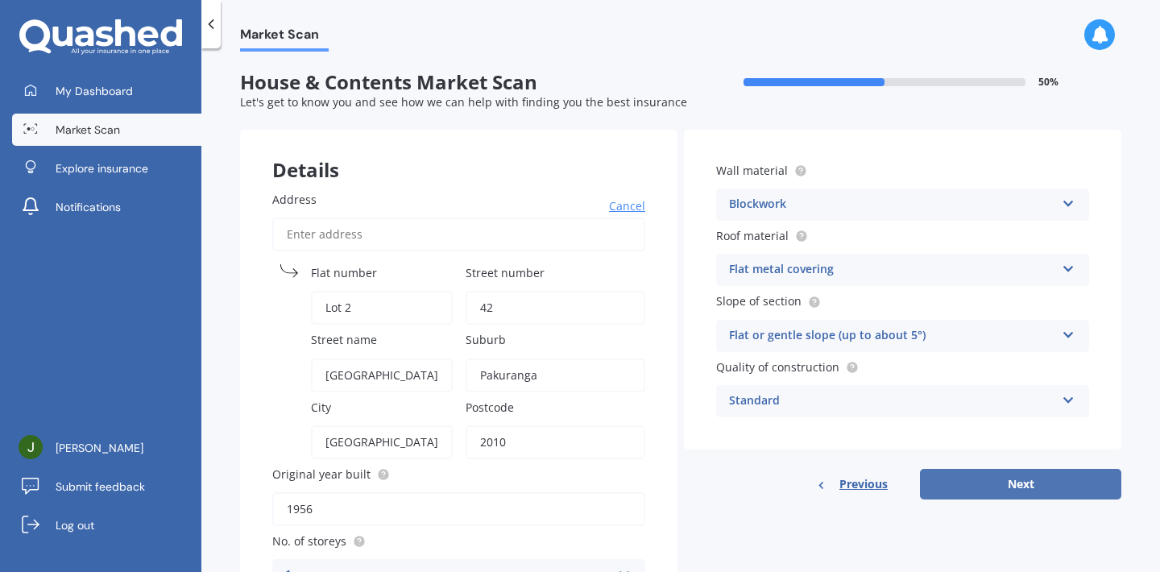
select select "1982"
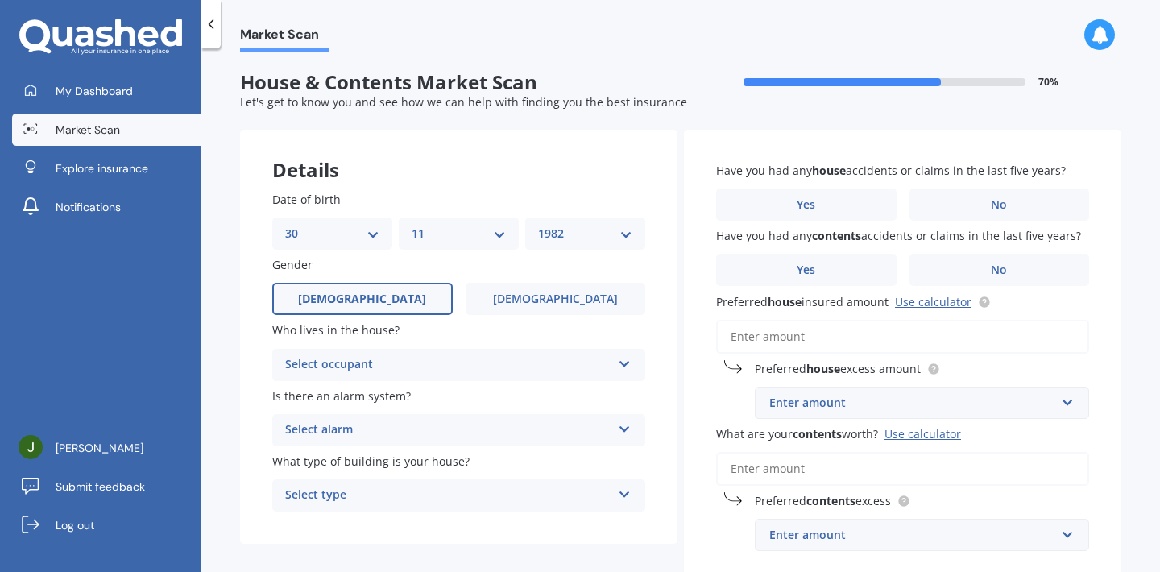
click at [366, 362] on div "Select occupant" at bounding box center [448, 364] width 326 height 19
click at [352, 394] on div "Owner" at bounding box center [458, 396] width 371 height 29
click at [348, 420] on div "Select alarm" at bounding box center [448, 429] width 326 height 19
click at [345, 466] on div "Yes, monitored" at bounding box center [458, 461] width 371 height 29
click at [324, 499] on div "Select type" at bounding box center [448, 495] width 326 height 19
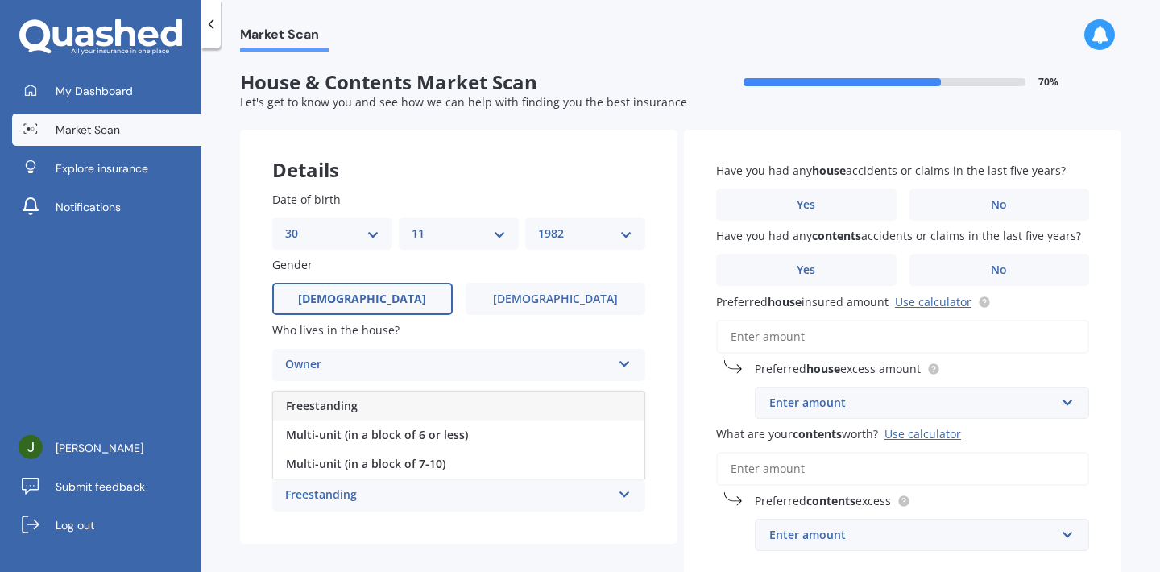
click at [333, 407] on span "Freestanding" at bounding box center [322, 405] width 72 height 15
click at [1019, 178] on div "Have you had any house accidents or claims in the last five years? Yes No" at bounding box center [902, 191] width 373 height 59
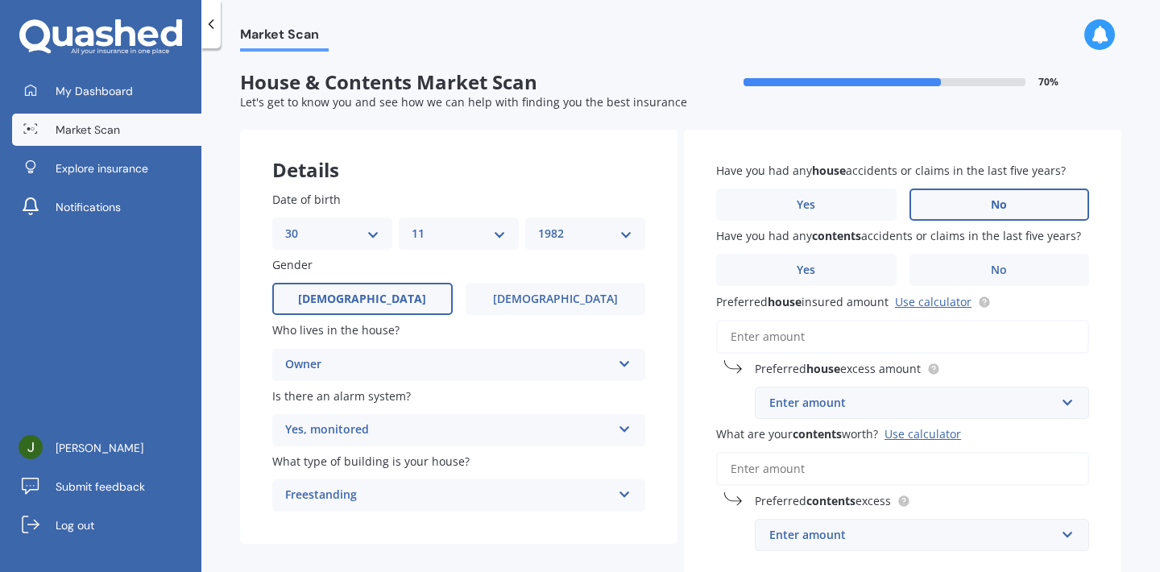
click at [1009, 196] on label "No" at bounding box center [999, 204] width 180 height 32
click at [0, 0] on input "No" at bounding box center [0, 0] width 0 height 0
click at [1025, 270] on label "No" at bounding box center [999, 270] width 180 height 32
click at [0, 0] on input "No" at bounding box center [0, 0] width 0 height 0
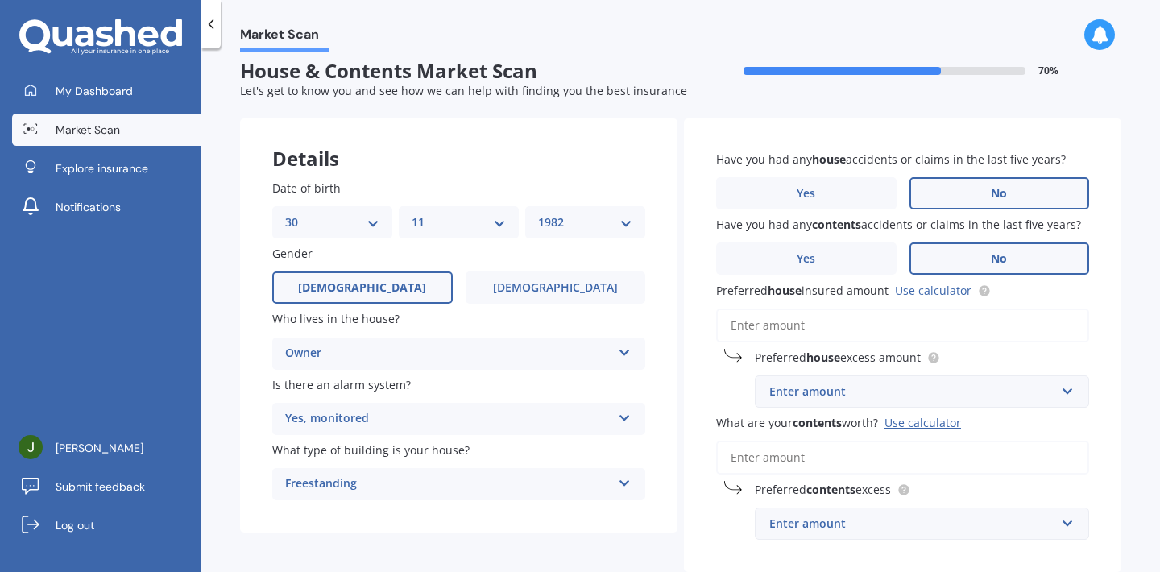
scroll to position [16, 0]
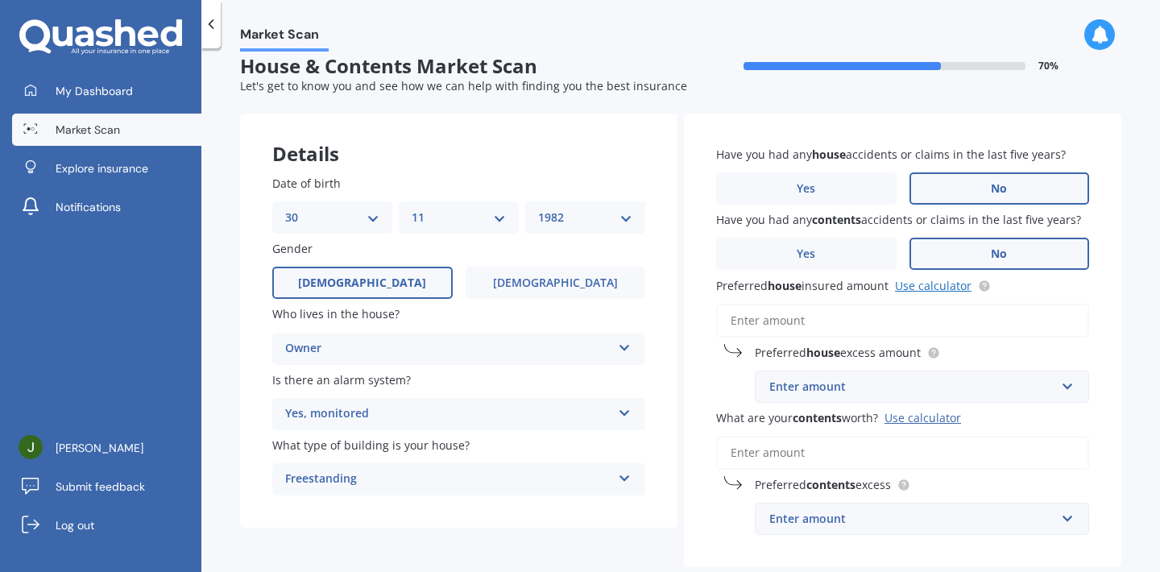
click at [916, 287] on link "Use calculator" at bounding box center [933, 285] width 77 height 15
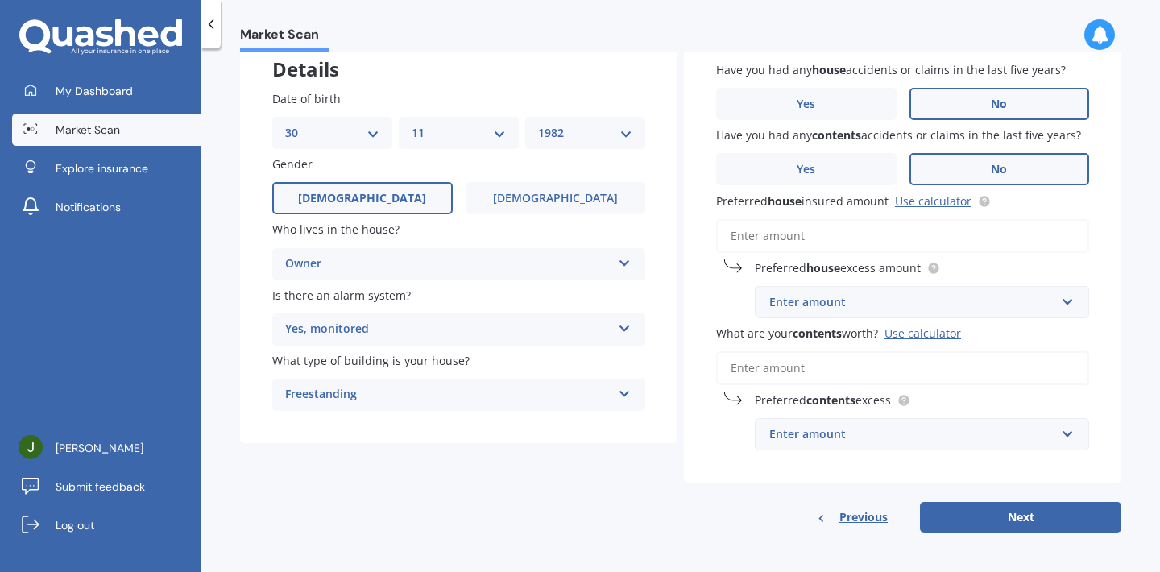
scroll to position [100, 0]
click at [1062, 302] on input "text" at bounding box center [916, 302] width 320 height 31
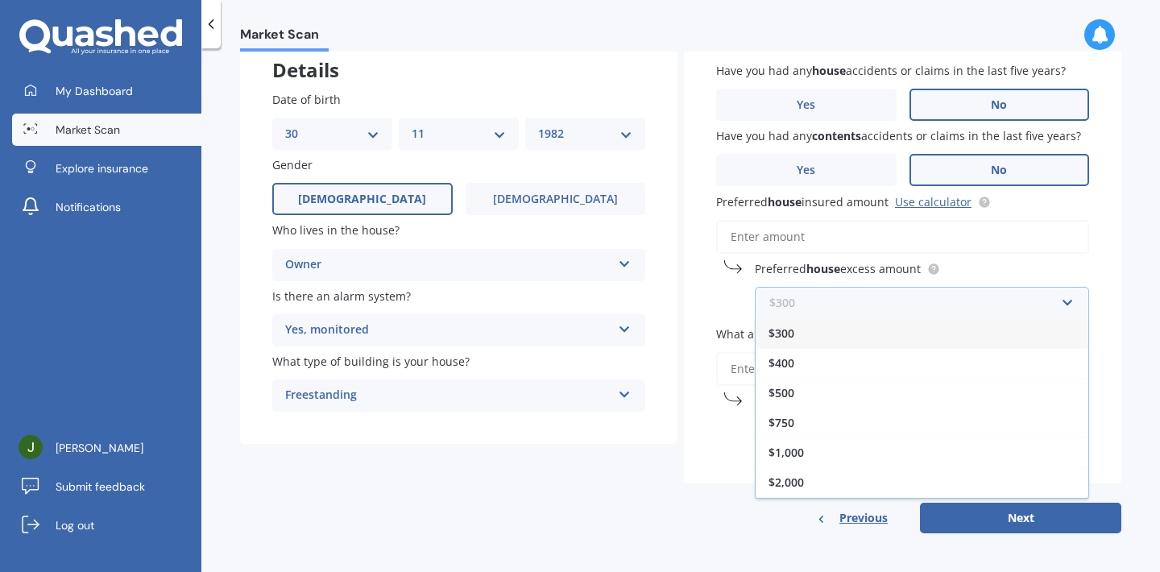
click at [1062, 302] on input "text" at bounding box center [916, 302] width 320 height 31
click at [1077, 251] on div "Have you had any house accidents or claims in the last five years? Yes No Have …" at bounding box center [902, 257] width 437 height 454
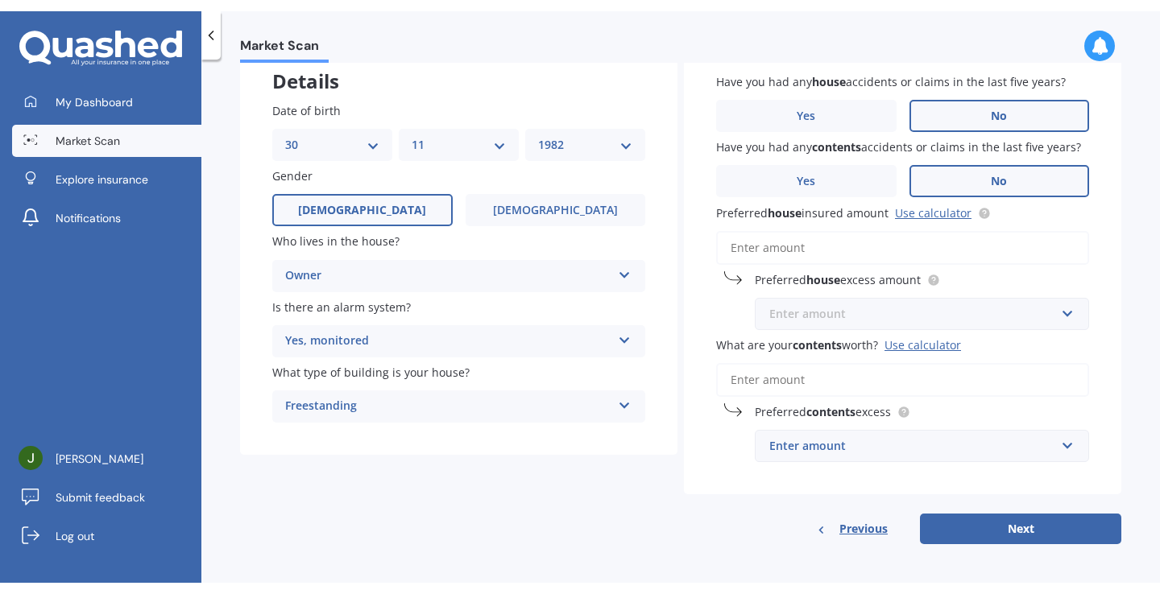
scroll to position [0, 0]
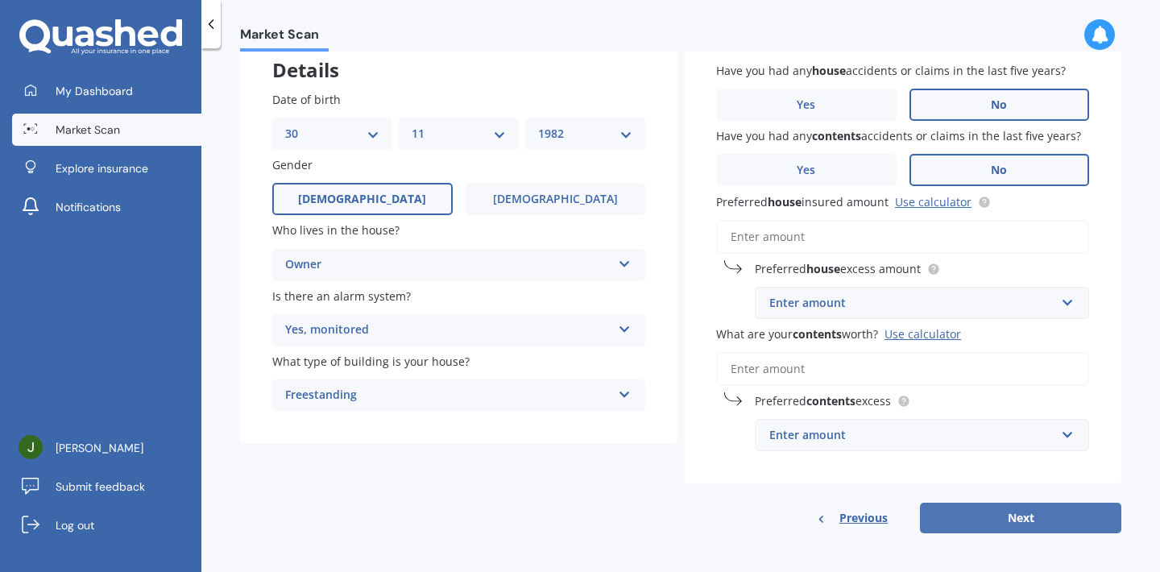
click at [941, 519] on button "Next" at bounding box center [1020, 517] width 201 height 31
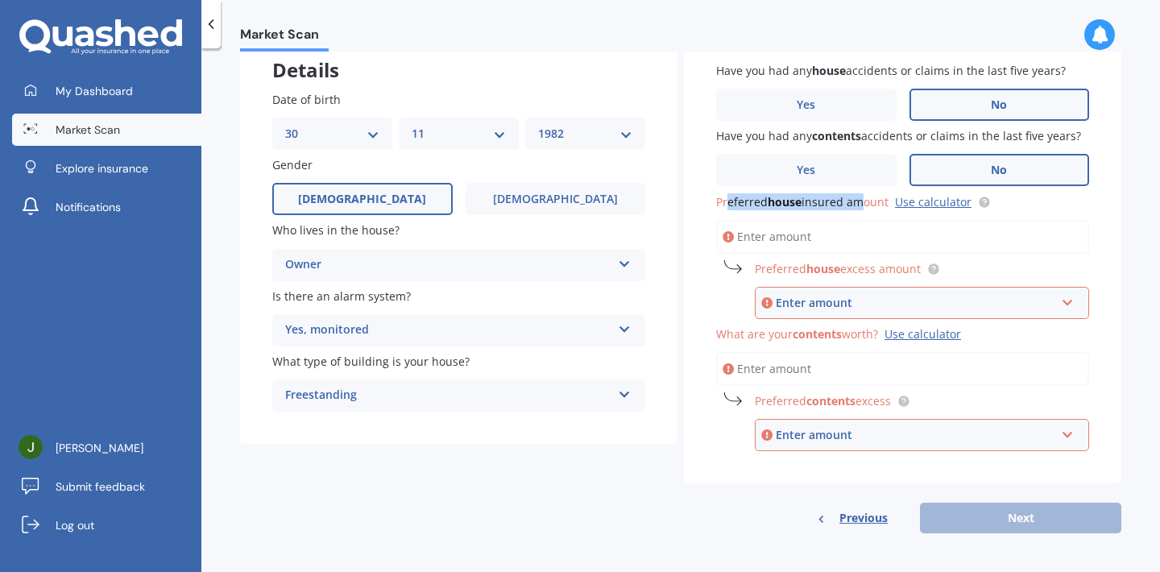
drag, startPoint x: 725, startPoint y: 201, endPoint x: 851, endPoint y: 195, distance: 126.6
click at [851, 195] on span "Preferred house insured amount" at bounding box center [802, 201] width 172 height 15
click at [851, 220] on input "Preferred house insured amount Use calculator" at bounding box center [902, 237] width 373 height 34
click at [864, 205] on span "Preferred house insured amount" at bounding box center [802, 201] width 172 height 15
click at [864, 220] on input "Preferred house insured amount Use calculator" at bounding box center [902, 237] width 373 height 34
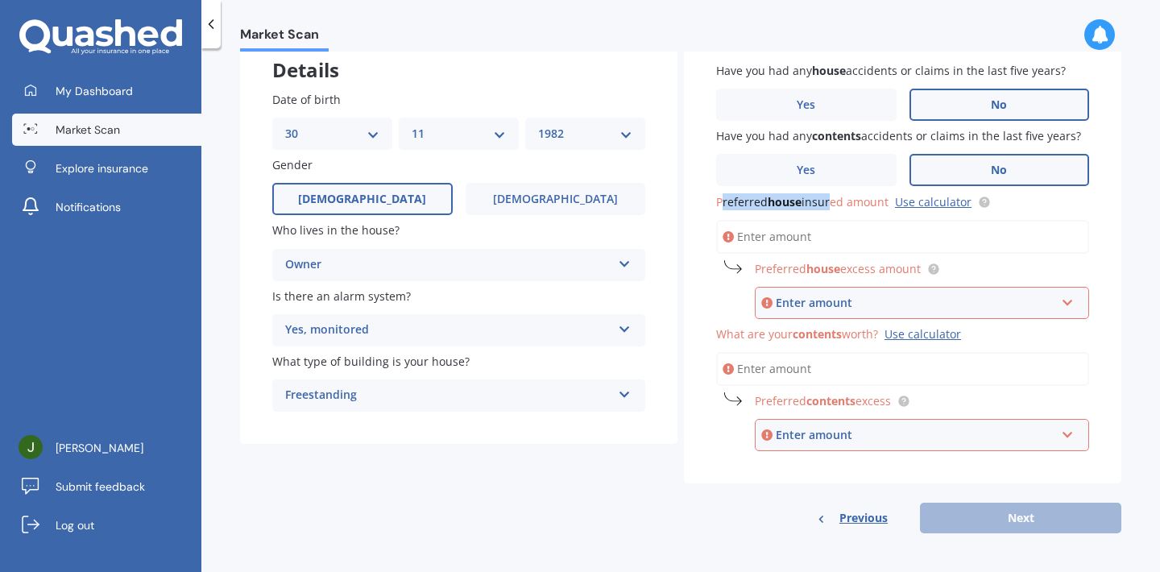
drag, startPoint x: 718, startPoint y: 201, endPoint x: 822, endPoint y: 201, distance: 103.9
click at [822, 201] on span "Preferred house insured amount" at bounding box center [802, 201] width 172 height 15
click at [822, 220] on input "Preferred house insured amount Use calculator" at bounding box center [902, 237] width 373 height 34
click at [864, 205] on span "Preferred house insured amount" at bounding box center [802, 201] width 172 height 15
click at [864, 220] on input "Preferred house insured amount Use calculator" at bounding box center [902, 237] width 373 height 34
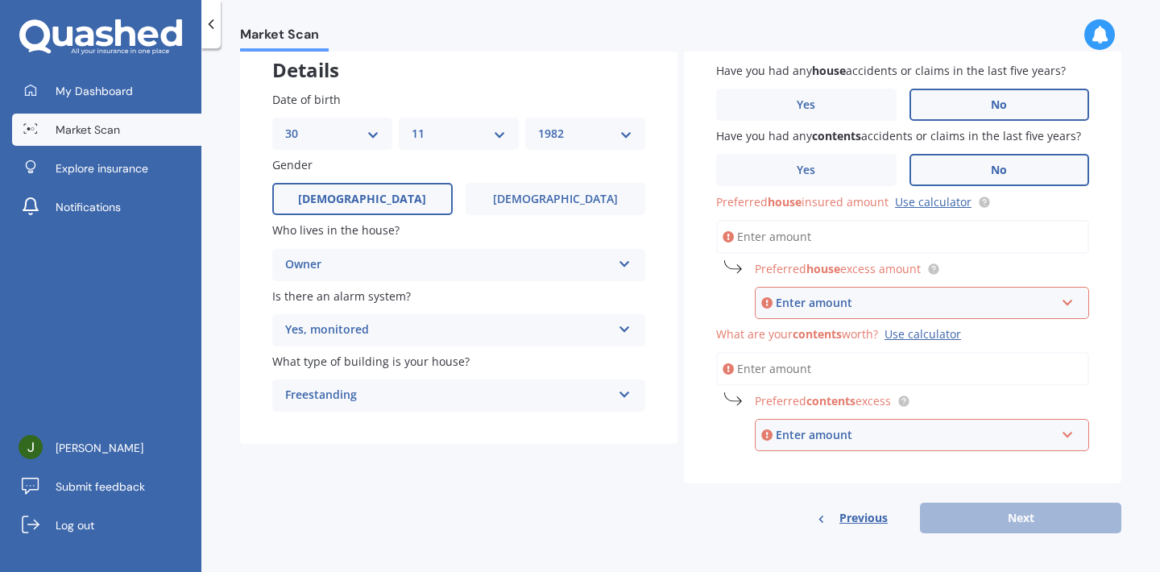
click at [850, 230] on input "Preferred house insured amount Use calculator" at bounding box center [902, 237] width 373 height 34
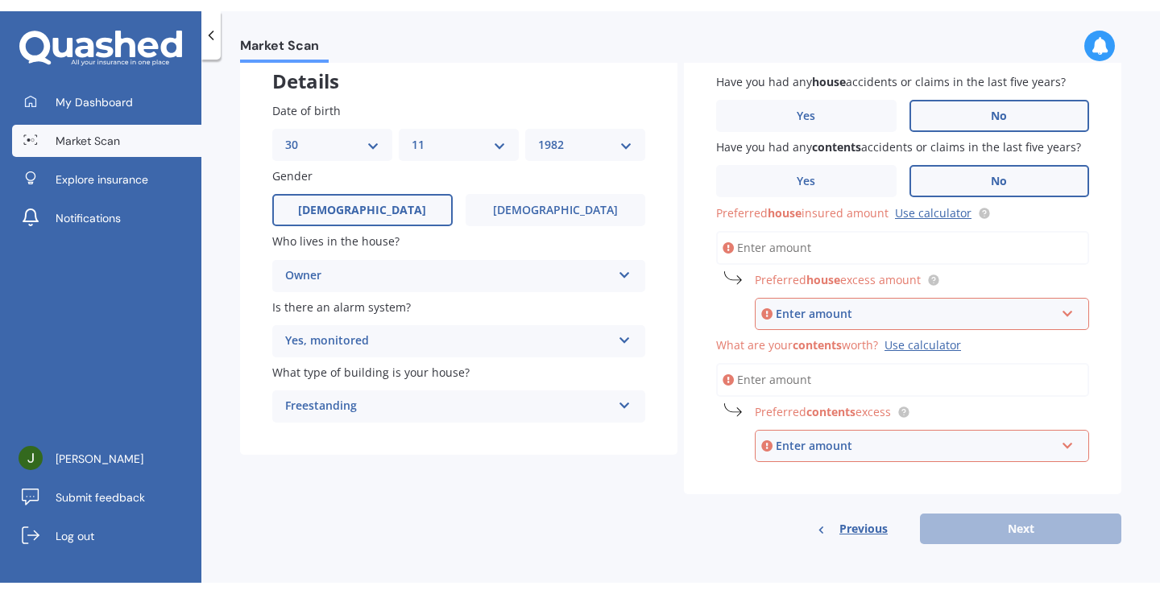
scroll to position [77, 0]
